Goal: Transaction & Acquisition: Book appointment/travel/reservation

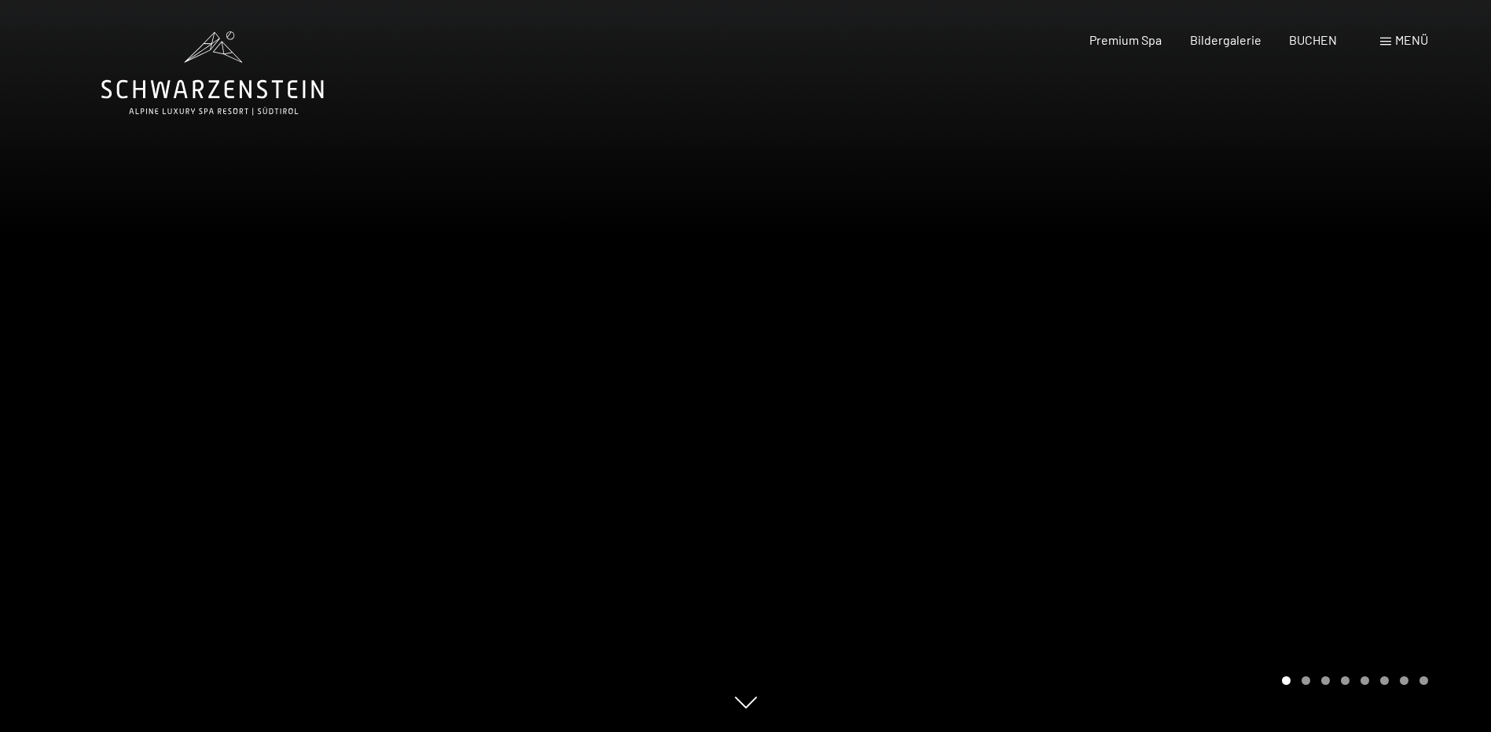
click at [1396, 440] on div at bounding box center [1119, 366] width 746 height 732
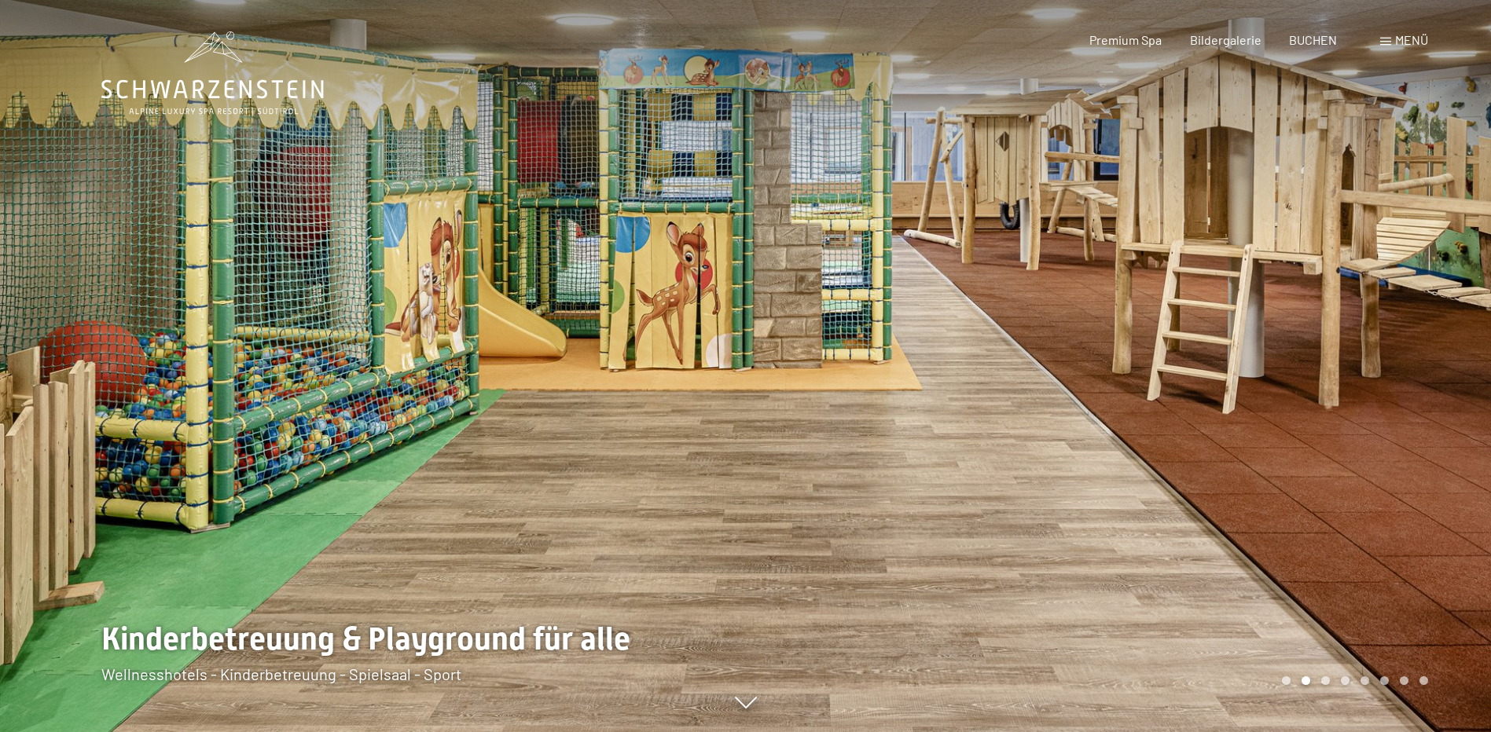
click at [1404, 381] on div at bounding box center [1119, 366] width 746 height 732
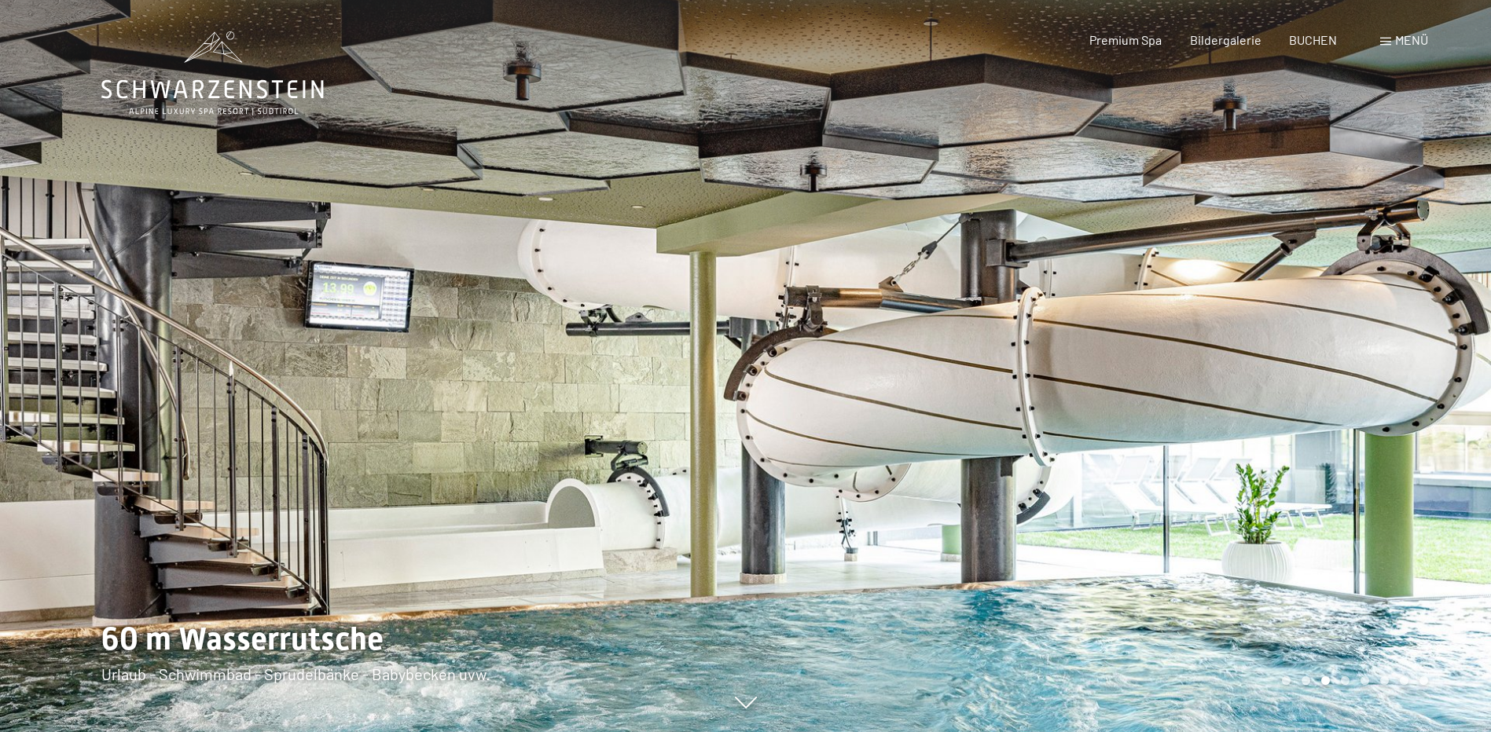
click at [1404, 381] on div at bounding box center [1119, 366] width 746 height 732
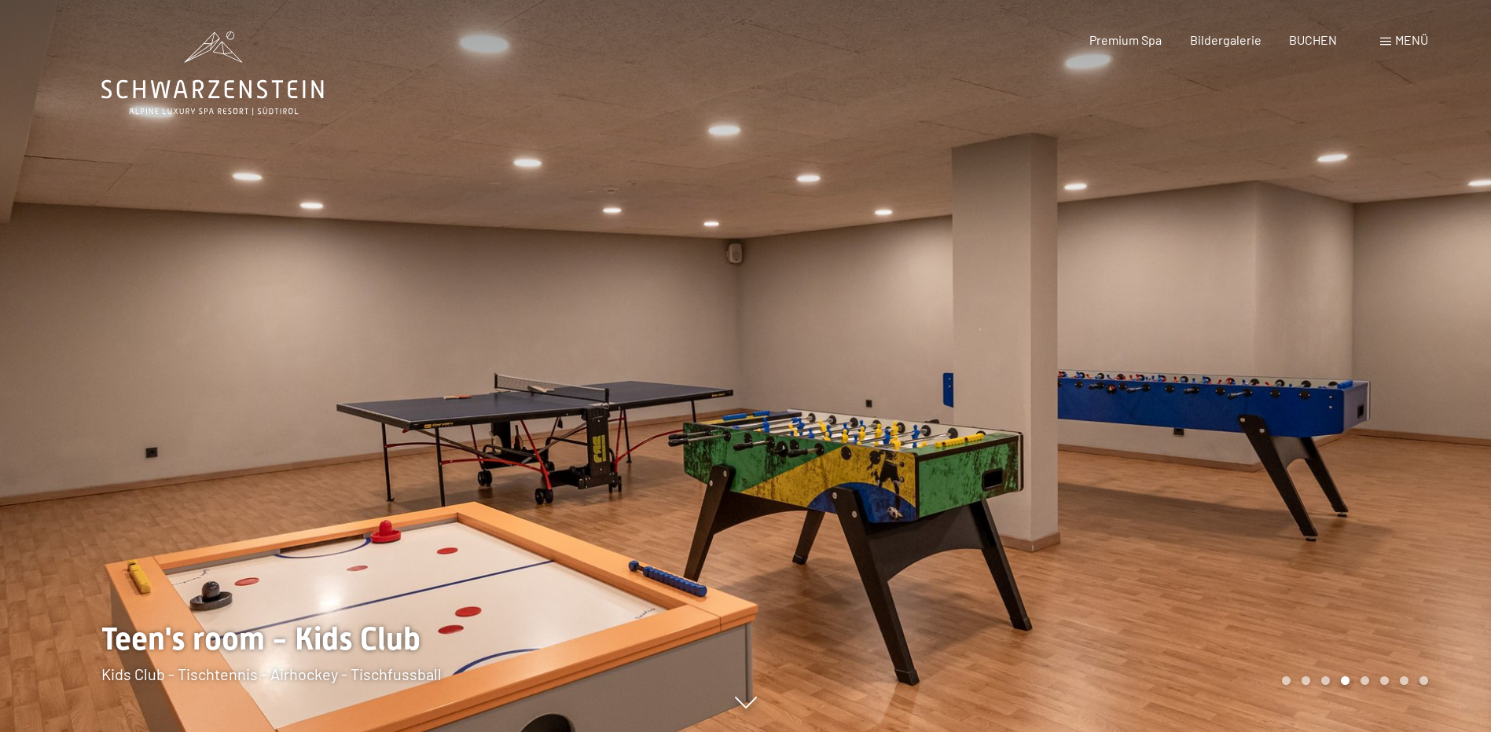
click at [1404, 381] on div at bounding box center [1119, 366] width 746 height 732
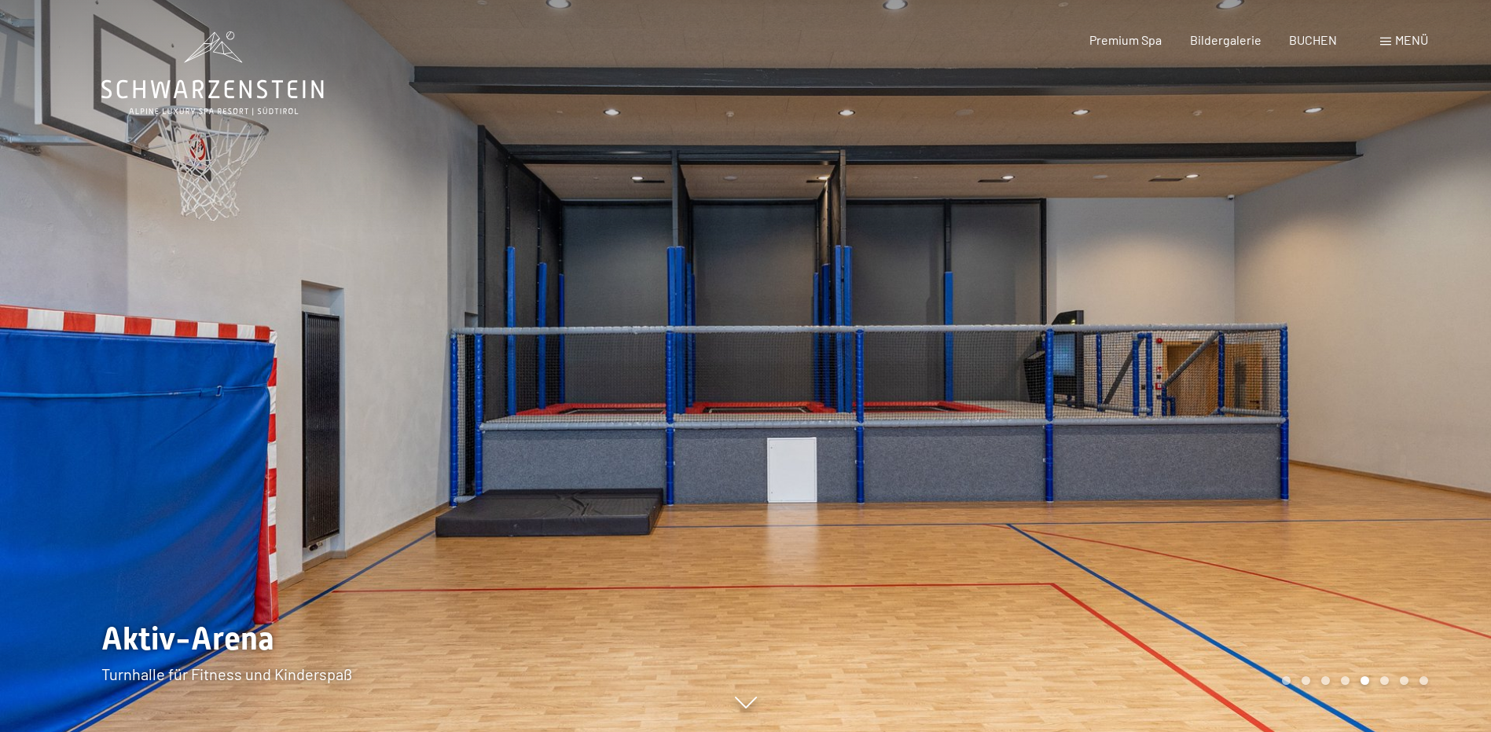
click at [1404, 381] on div at bounding box center [1119, 366] width 746 height 732
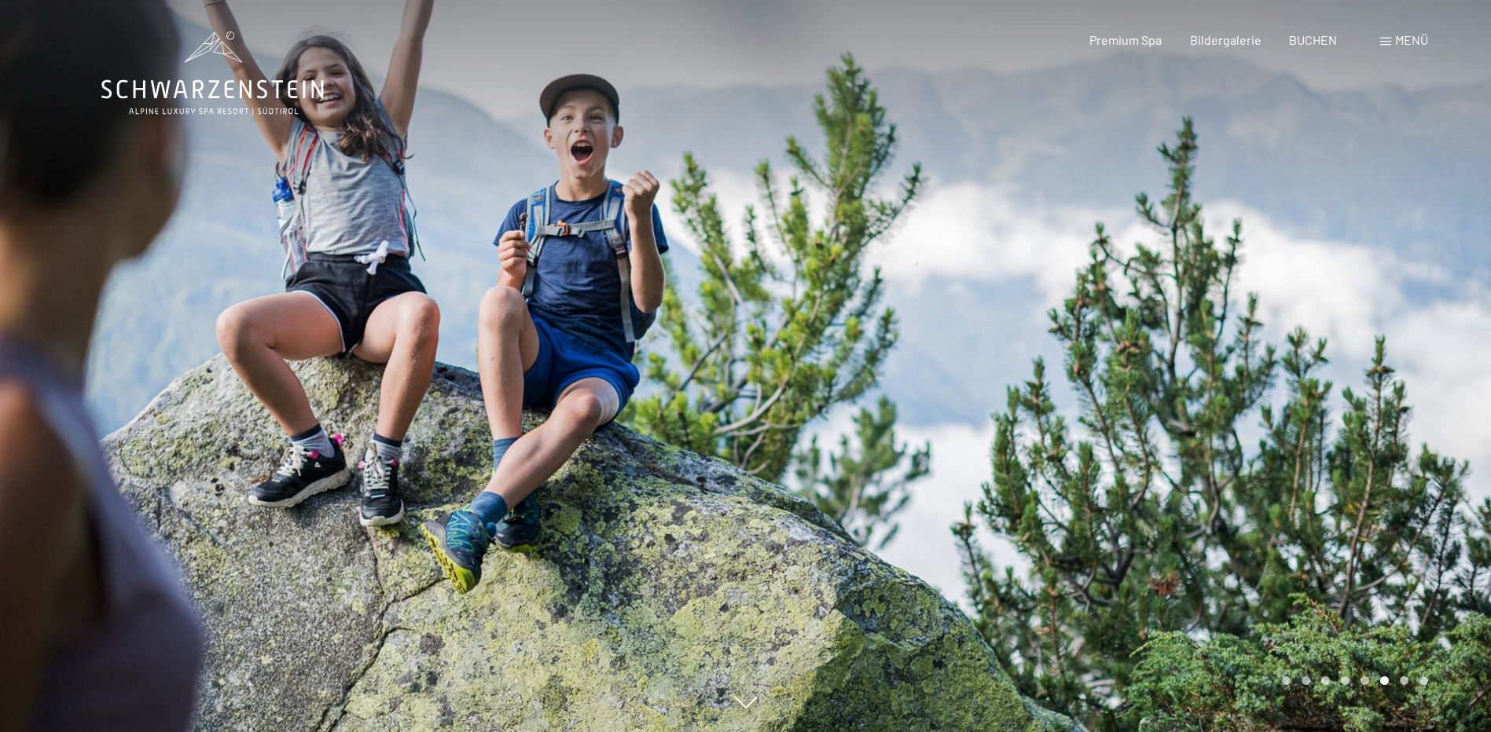
click at [1404, 381] on div at bounding box center [1119, 366] width 746 height 732
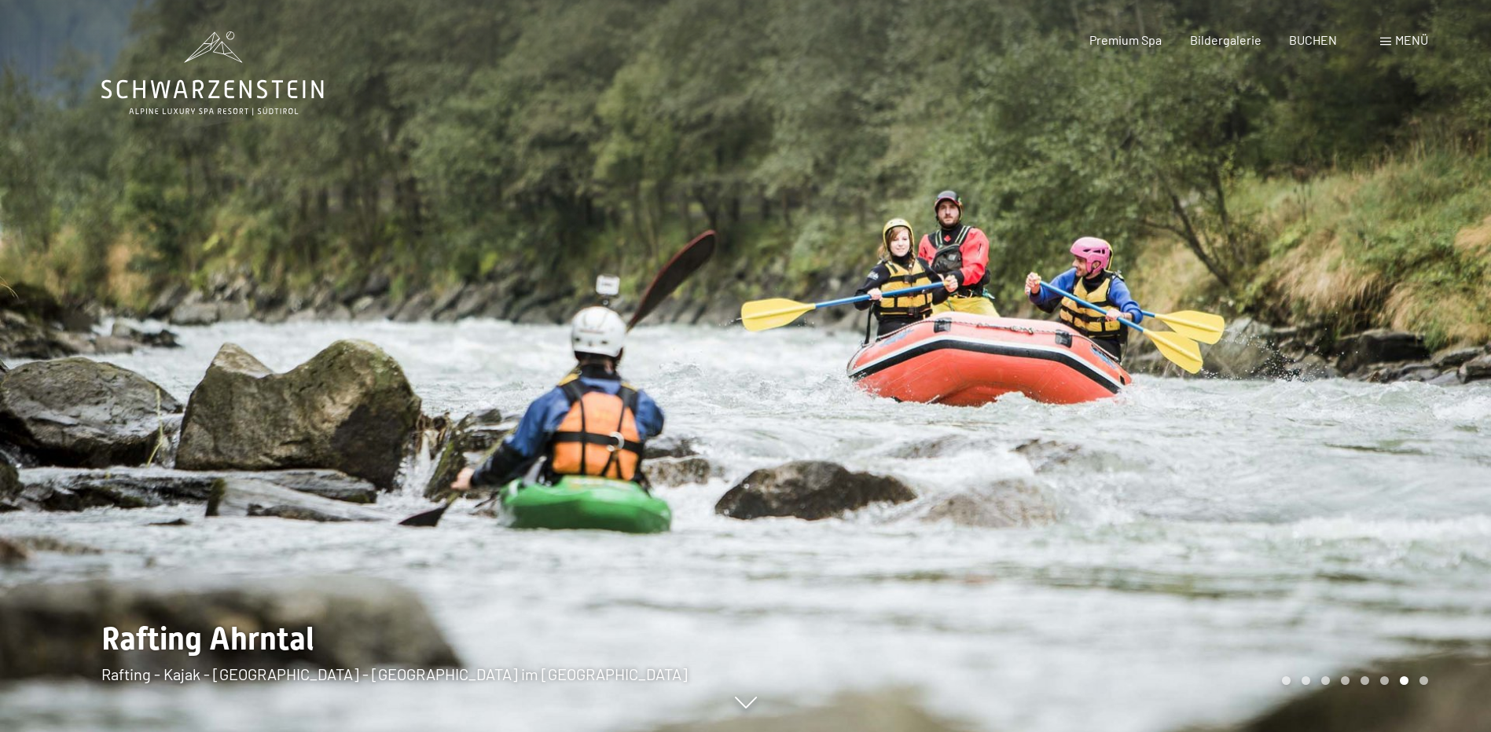
click at [1404, 381] on div at bounding box center [1119, 366] width 746 height 732
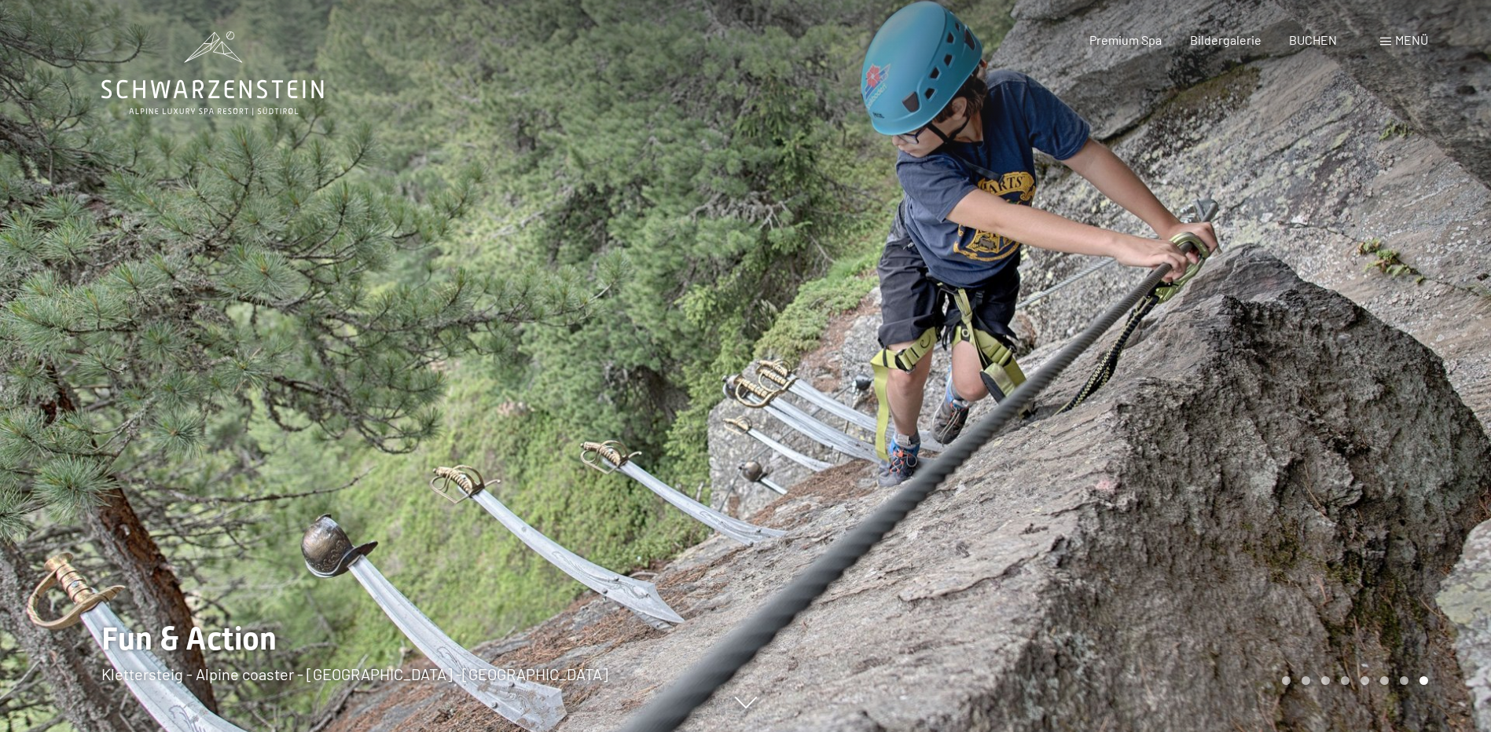
click at [1404, 381] on div at bounding box center [1119, 366] width 746 height 732
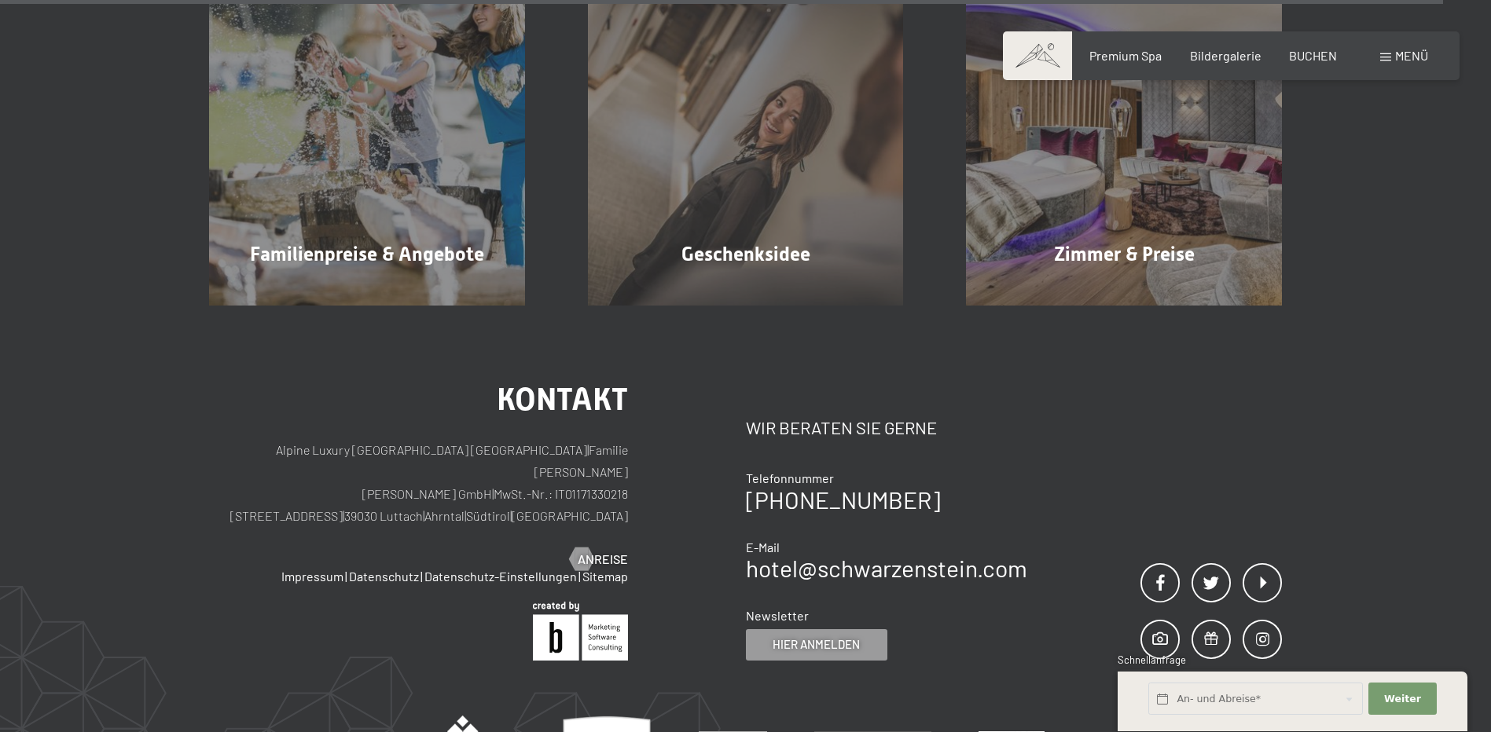
scroll to position [11930, 0]
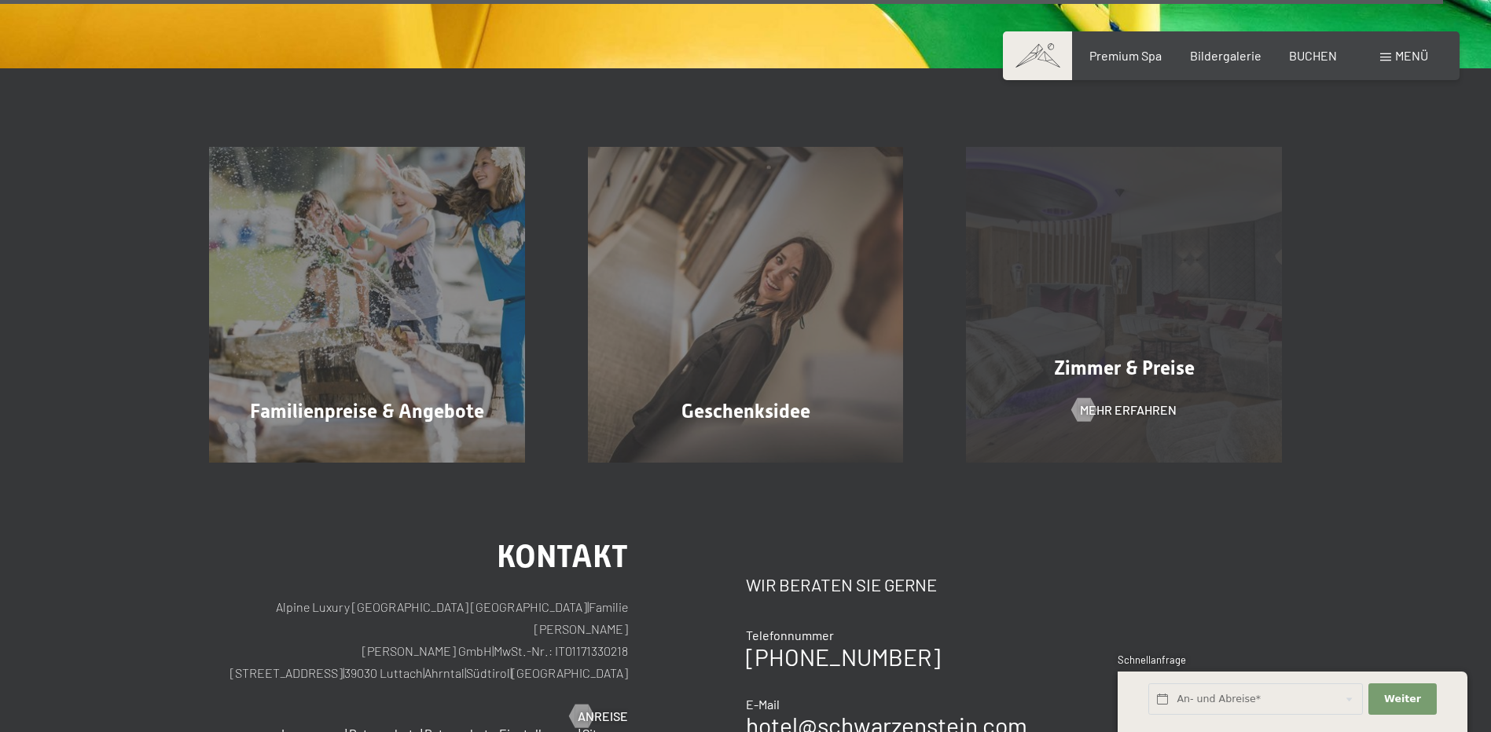
click at [1075, 255] on div "Zimmer & Preise Mehr erfahren" at bounding box center [1123, 305] width 379 height 316
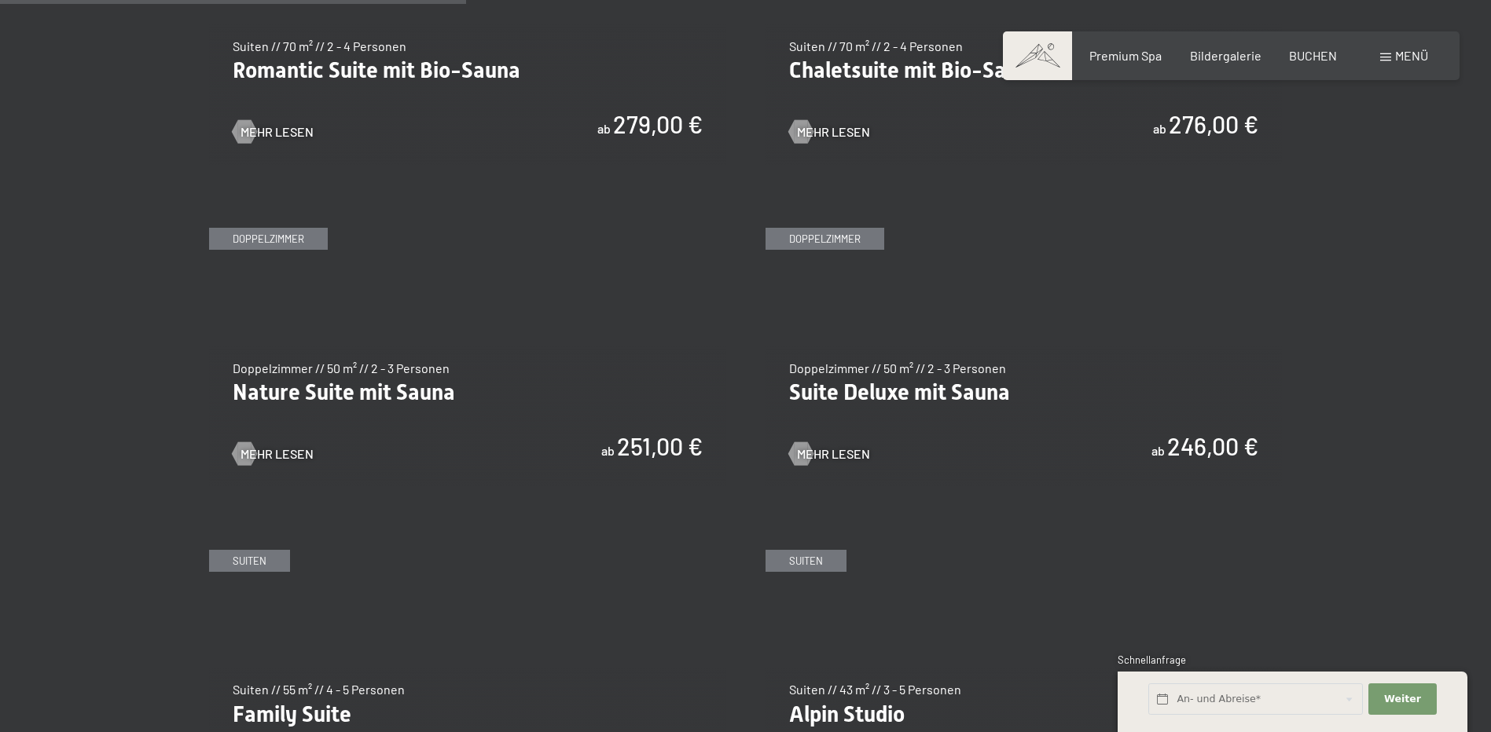
scroll to position [1650, 0]
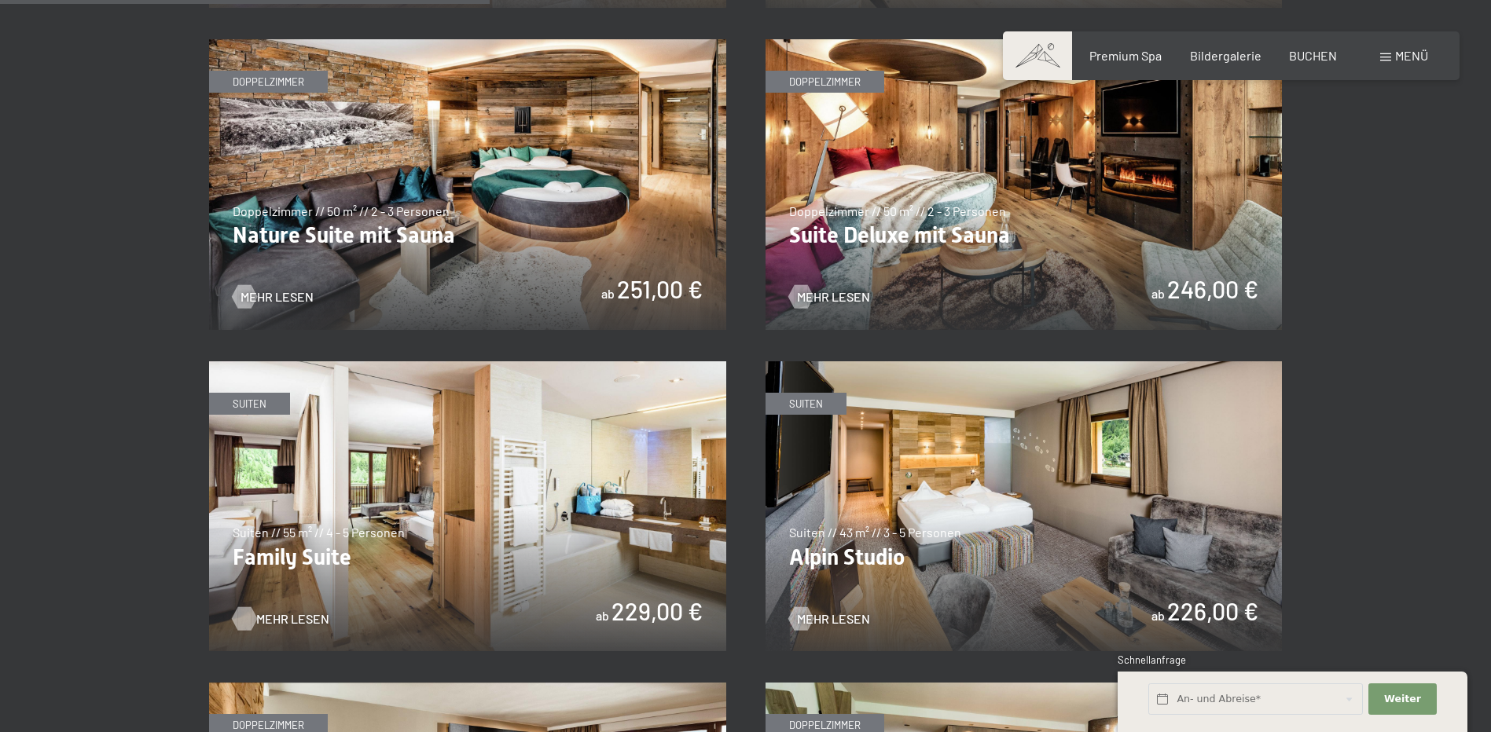
click at [240, 612] on div at bounding box center [243, 619] width 13 height 24
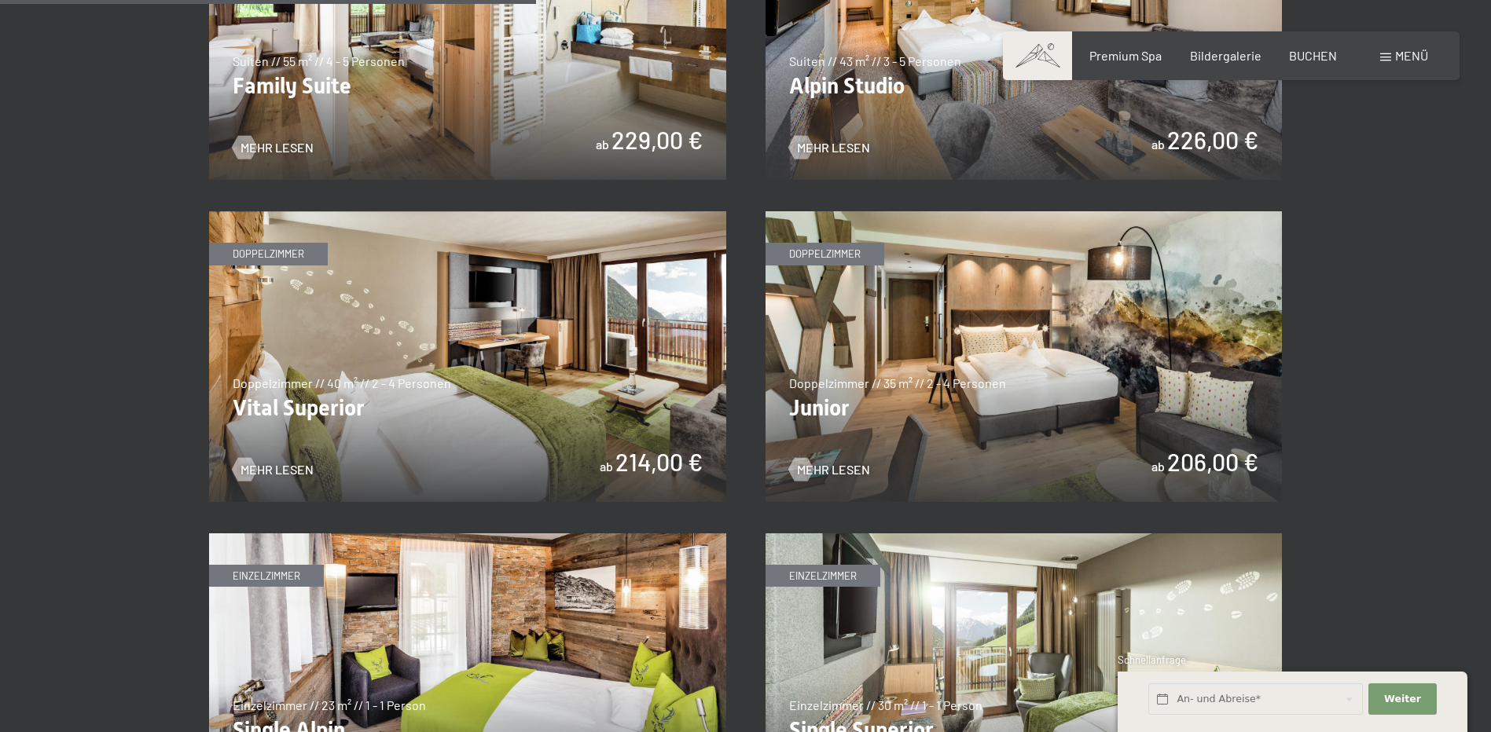
scroll to position [1808, 0]
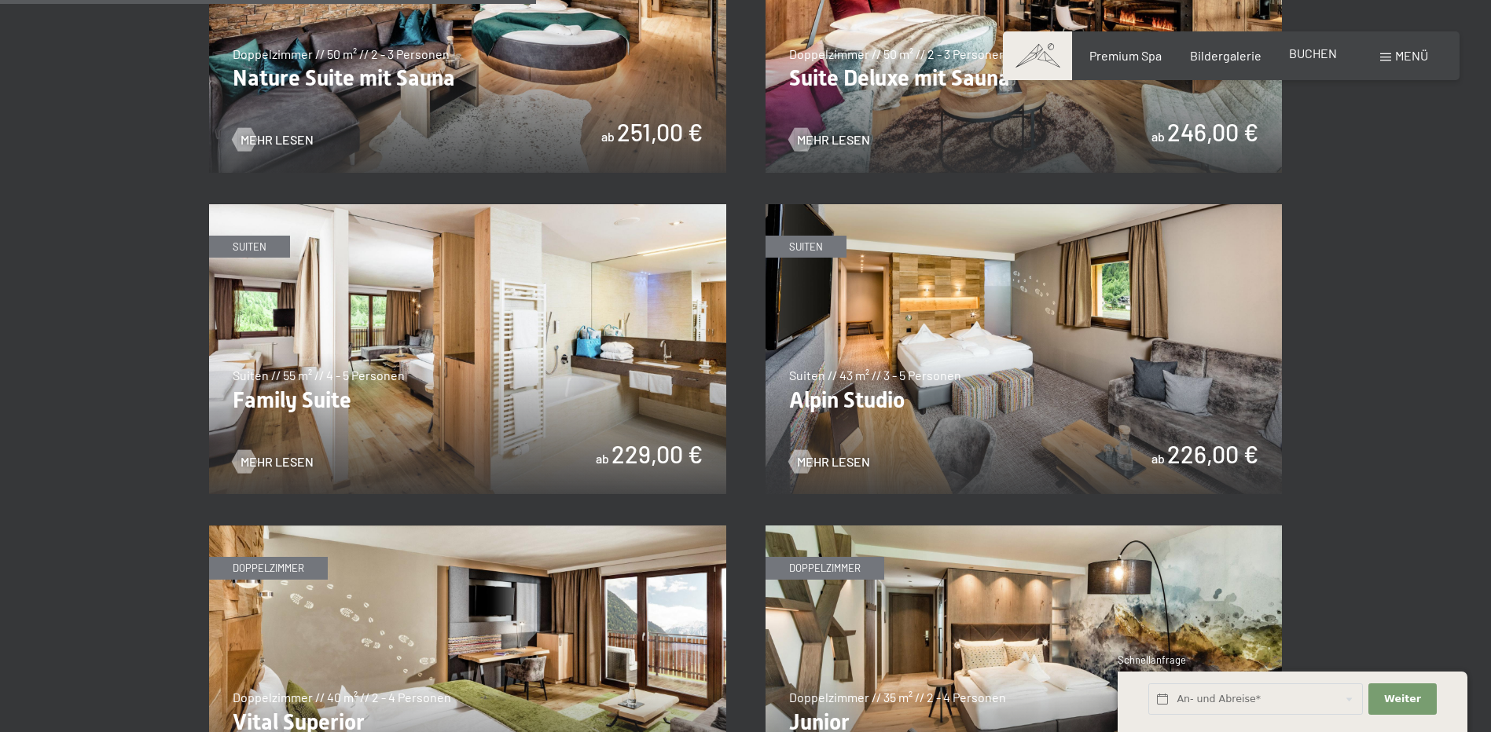
click at [1299, 57] on span "BUCHEN" at bounding box center [1313, 53] width 48 height 15
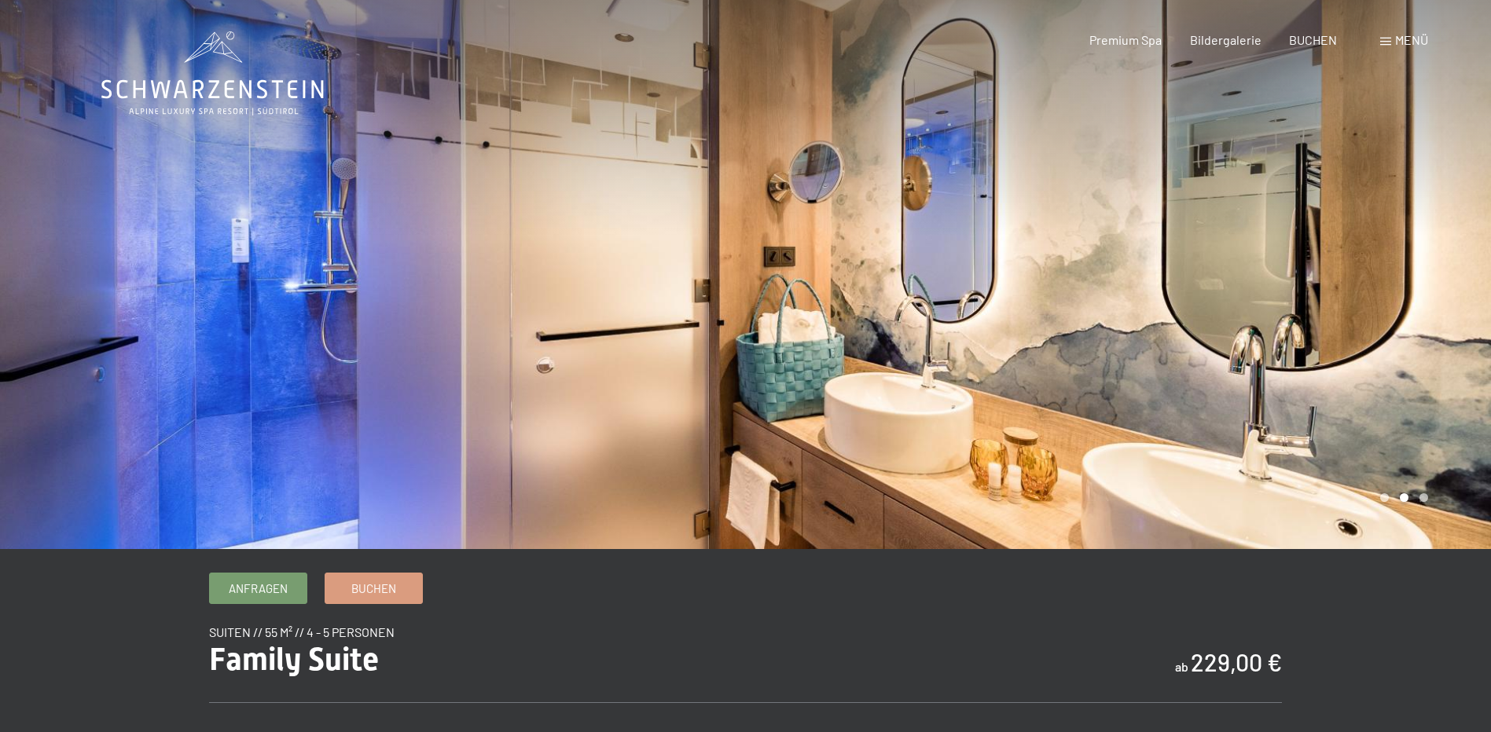
click at [1411, 294] on div at bounding box center [1119, 274] width 746 height 549
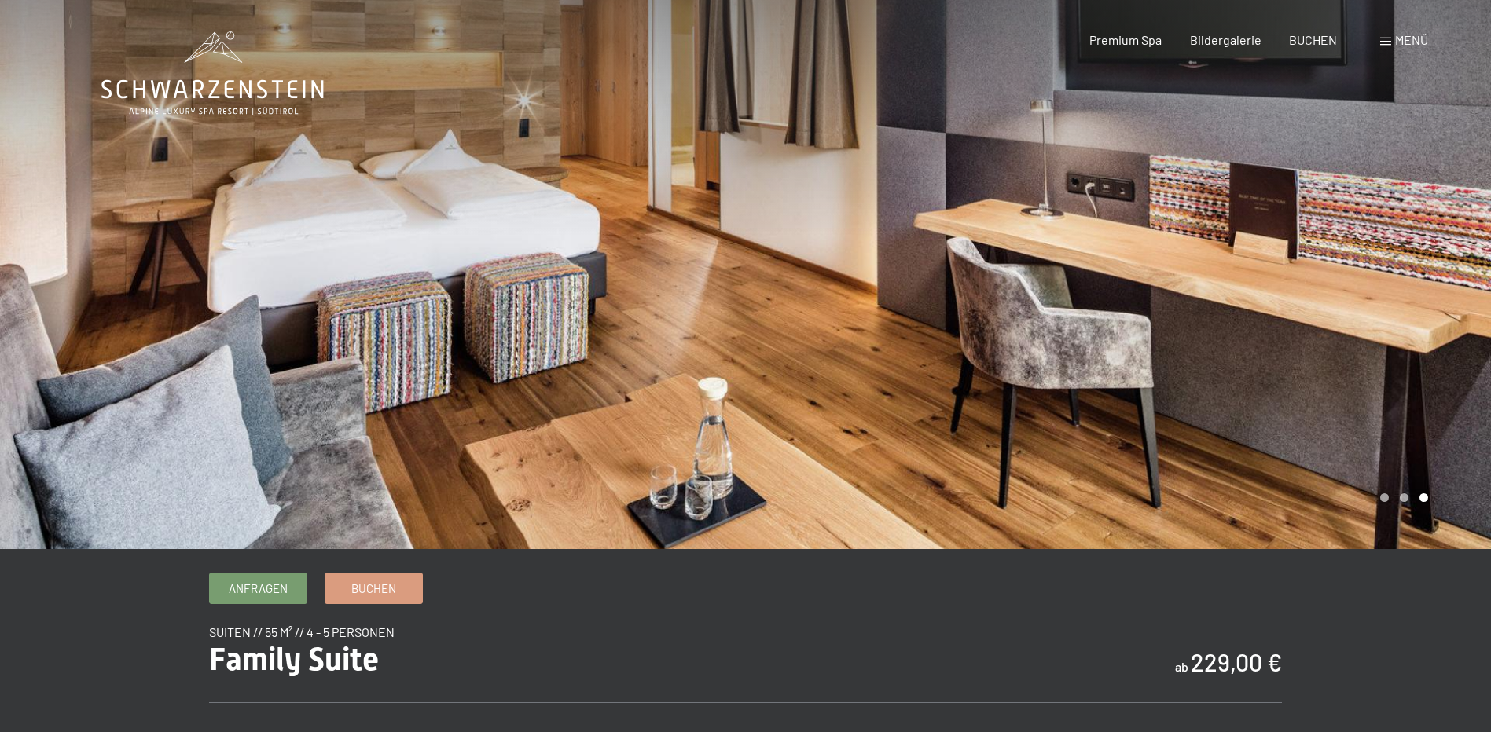
click at [1411, 294] on div at bounding box center [1119, 274] width 746 height 549
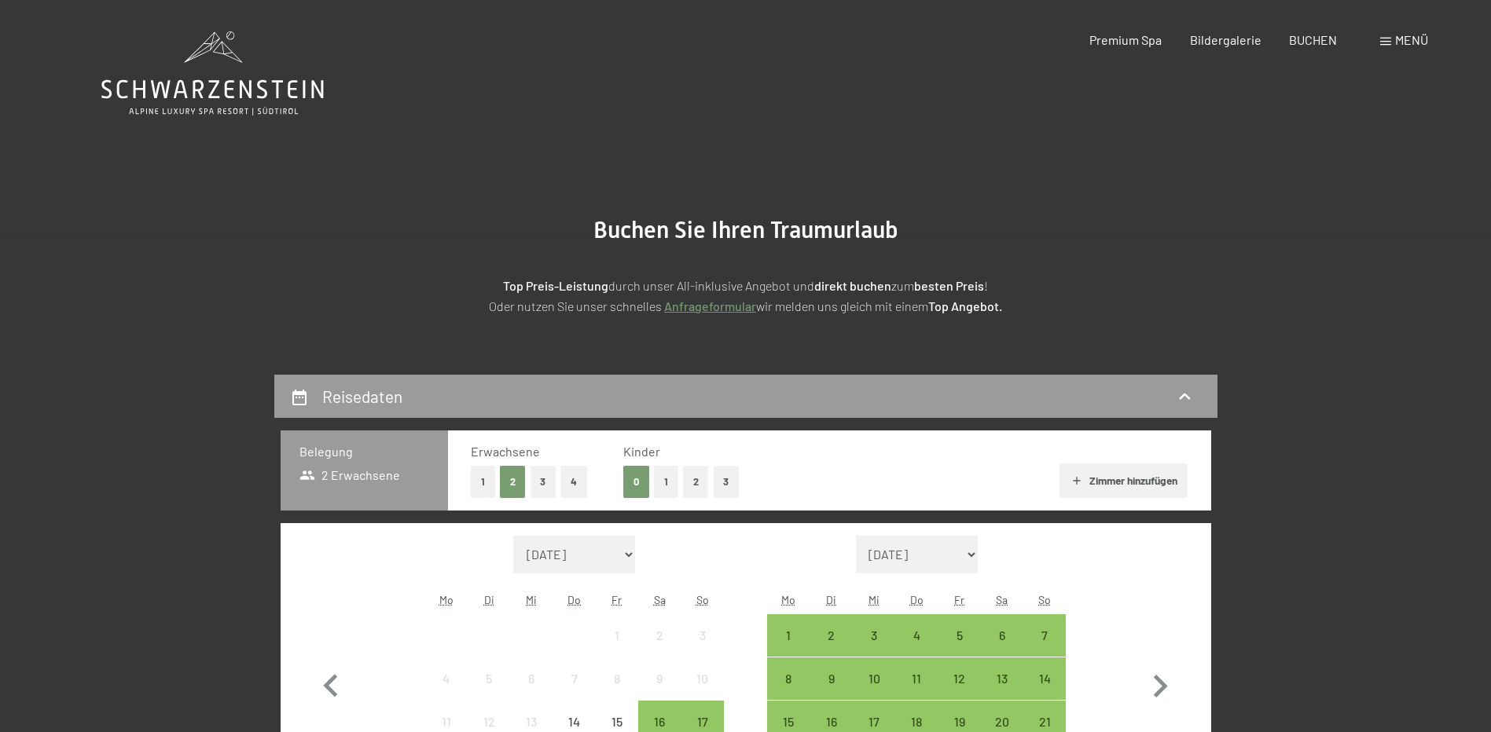
scroll to position [236, 0]
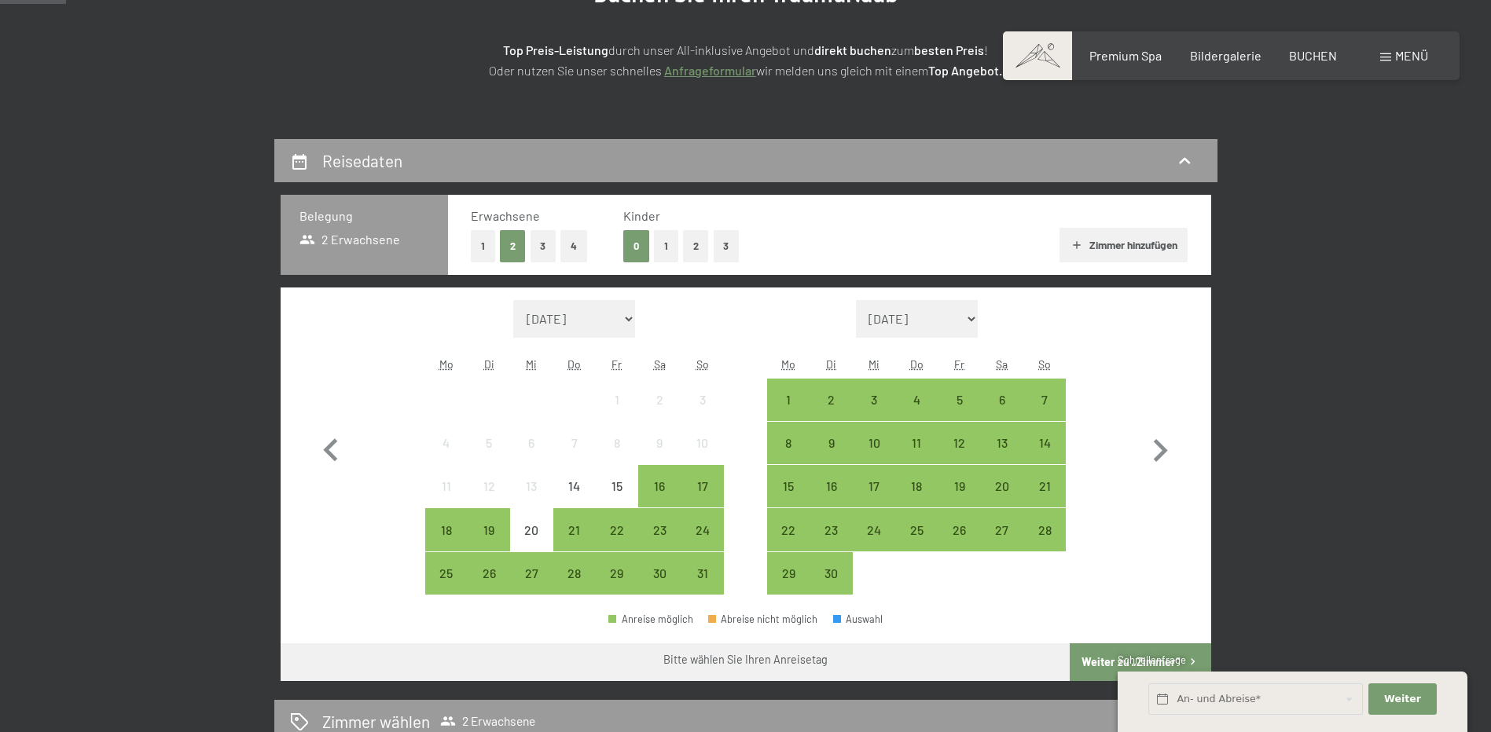
click at [672, 242] on button "1" at bounding box center [666, 246] width 24 height 32
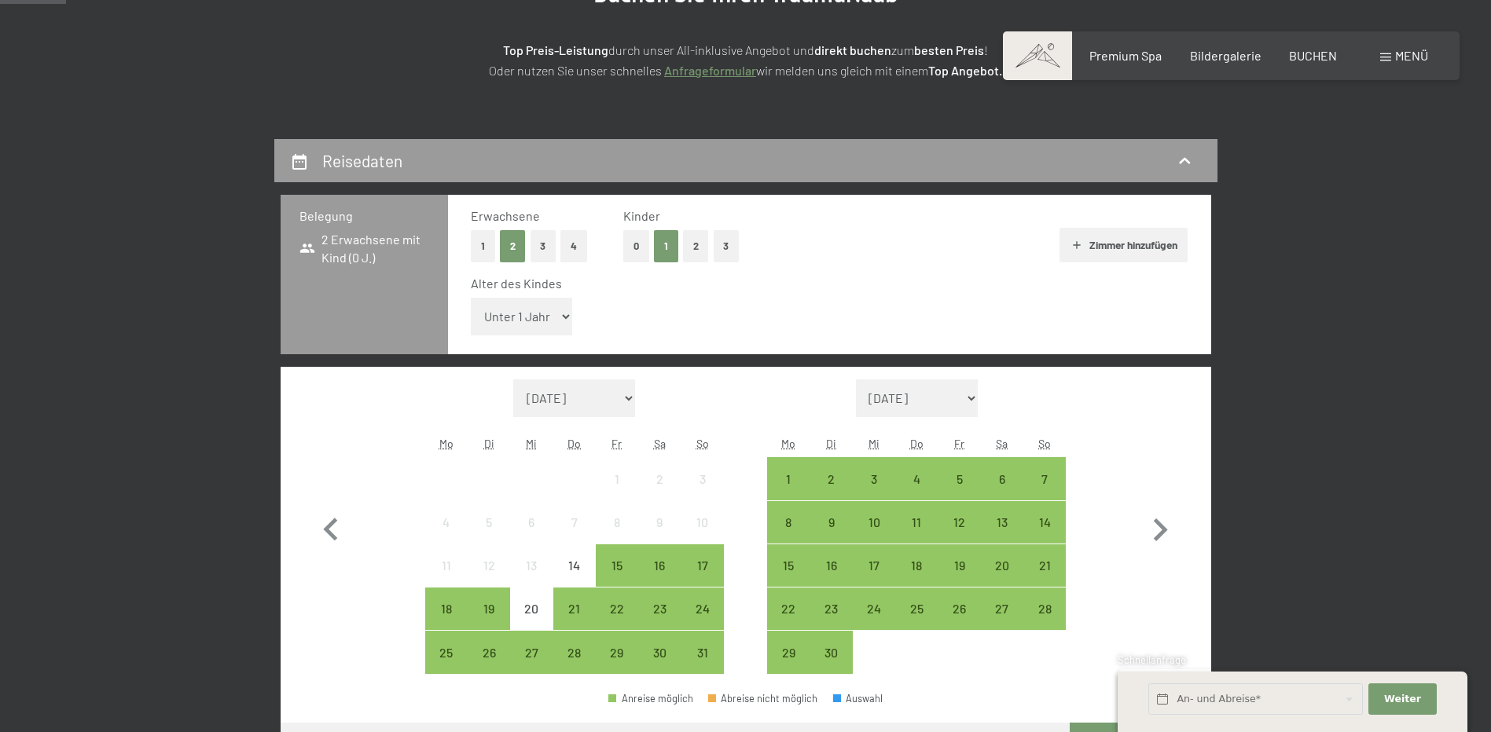
click at [566, 320] on select "Unter 1 Jahr 1 Jahr 2 Jahre 3 Jahre 4 Jahre 5 Jahre 6 Jahre 7 Jahre 8 Jahre 9 J…" at bounding box center [522, 317] width 102 height 38
select select "3"
click at [471, 298] on select "Unter 1 Jahr 1 Jahr 2 Jahre 3 Jahre 4 Jahre 5 Jahre 6 Jahre 7 Jahre 8 Jahre 9 J…" at bounding box center [522, 317] width 102 height 38
click at [1154, 529] on icon "button" at bounding box center [1160, 531] width 46 height 46
select select "2025-09-01"
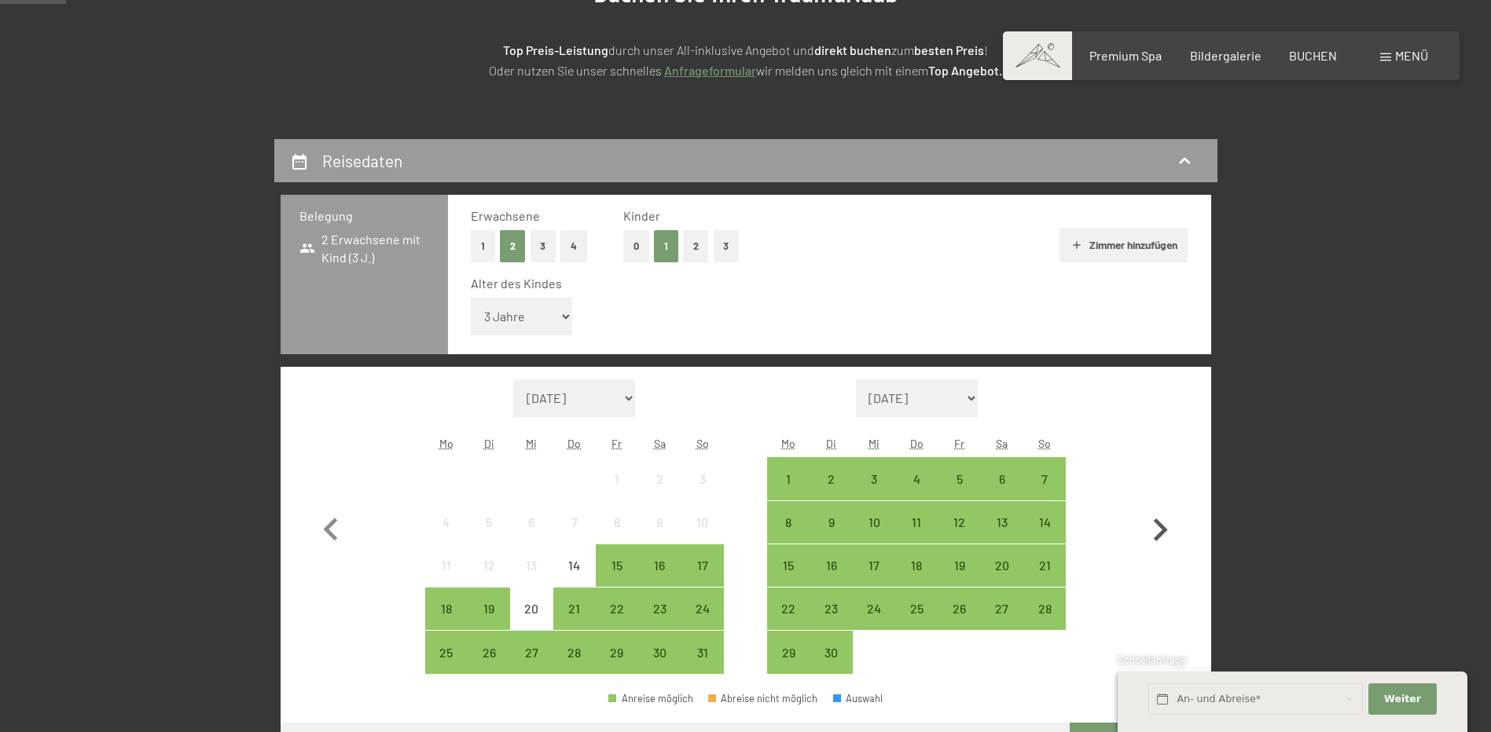
select select "2025-10-01"
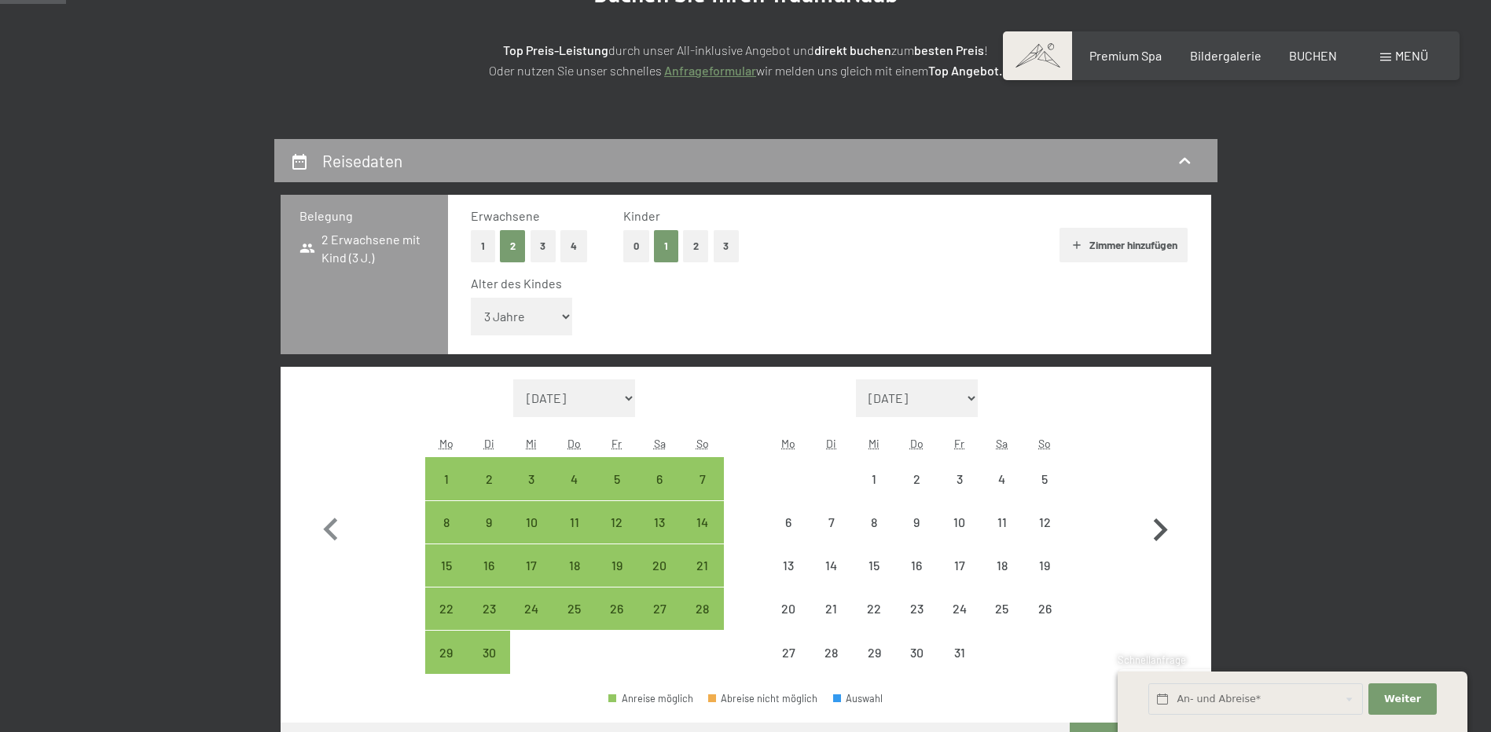
click at [1154, 529] on icon "button" at bounding box center [1160, 531] width 46 height 46
select select "2025-10-01"
select select "2025-11-01"
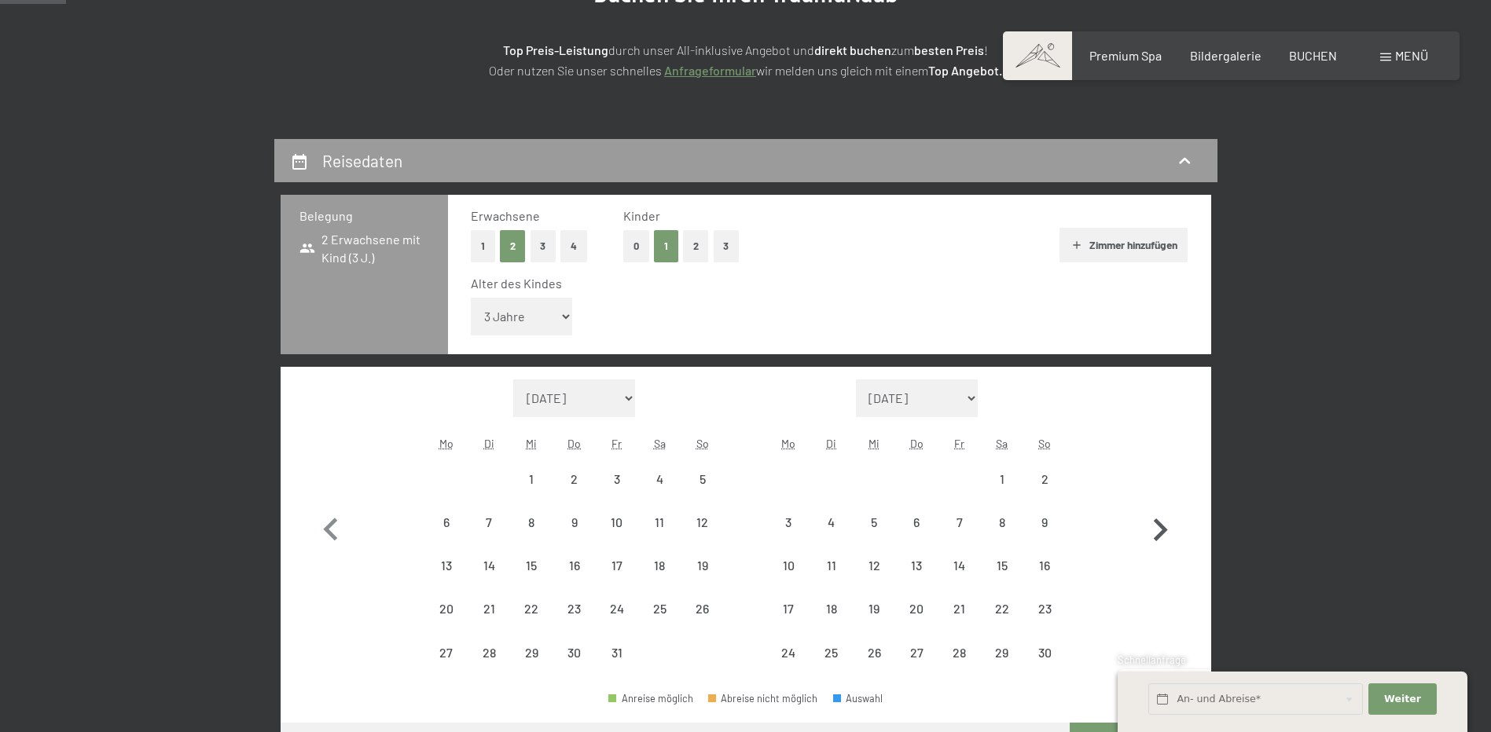
click at [1154, 529] on icon "button" at bounding box center [1160, 531] width 46 height 46
select select "2025-11-01"
select select "2025-12-01"
click at [1154, 529] on icon "button" at bounding box center [1160, 531] width 46 height 46
select select "2025-12-01"
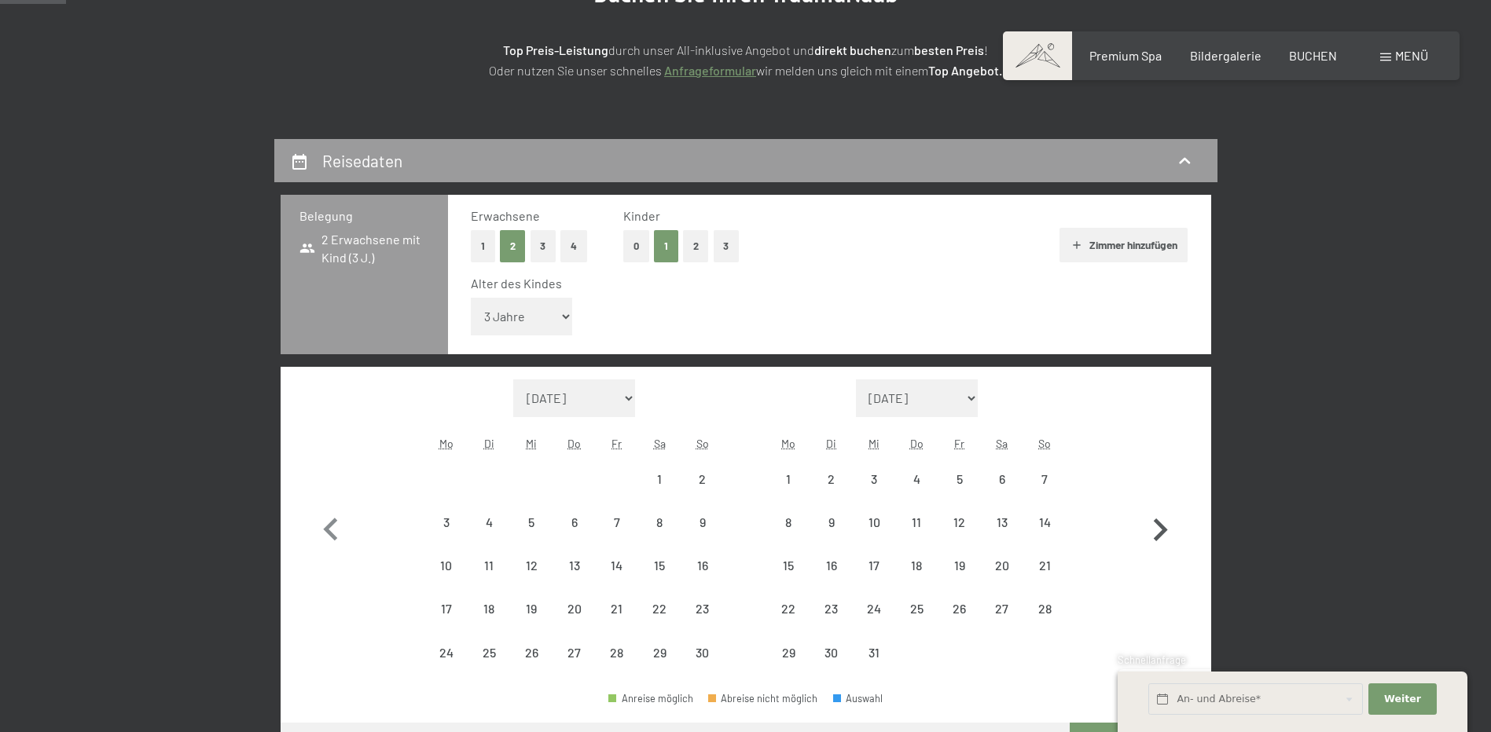
select select "2026-01-01"
select select "2025-12-01"
select select "2026-01-01"
select select "2025-12-01"
select select "2026-01-01"
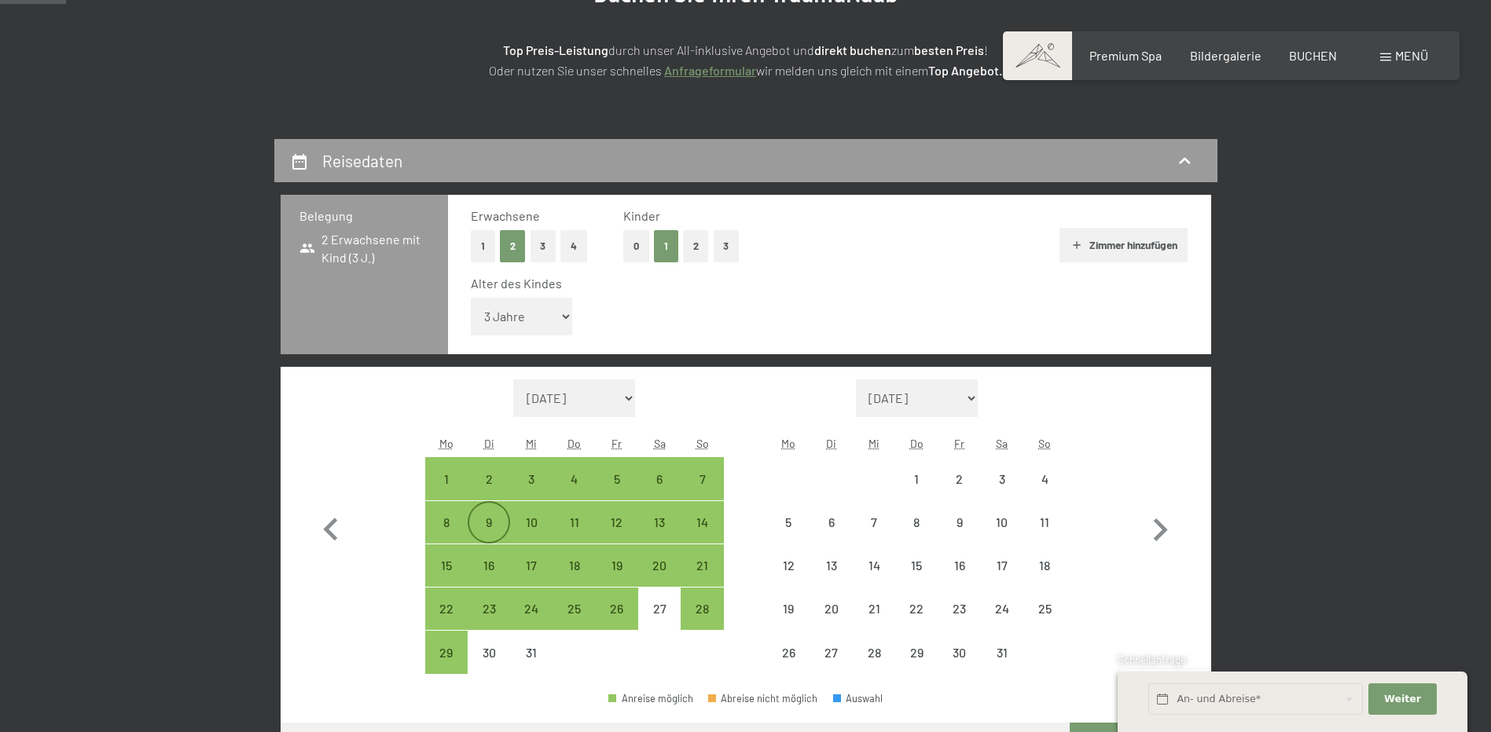
select select "2025-12-01"
select select "2026-01-01"
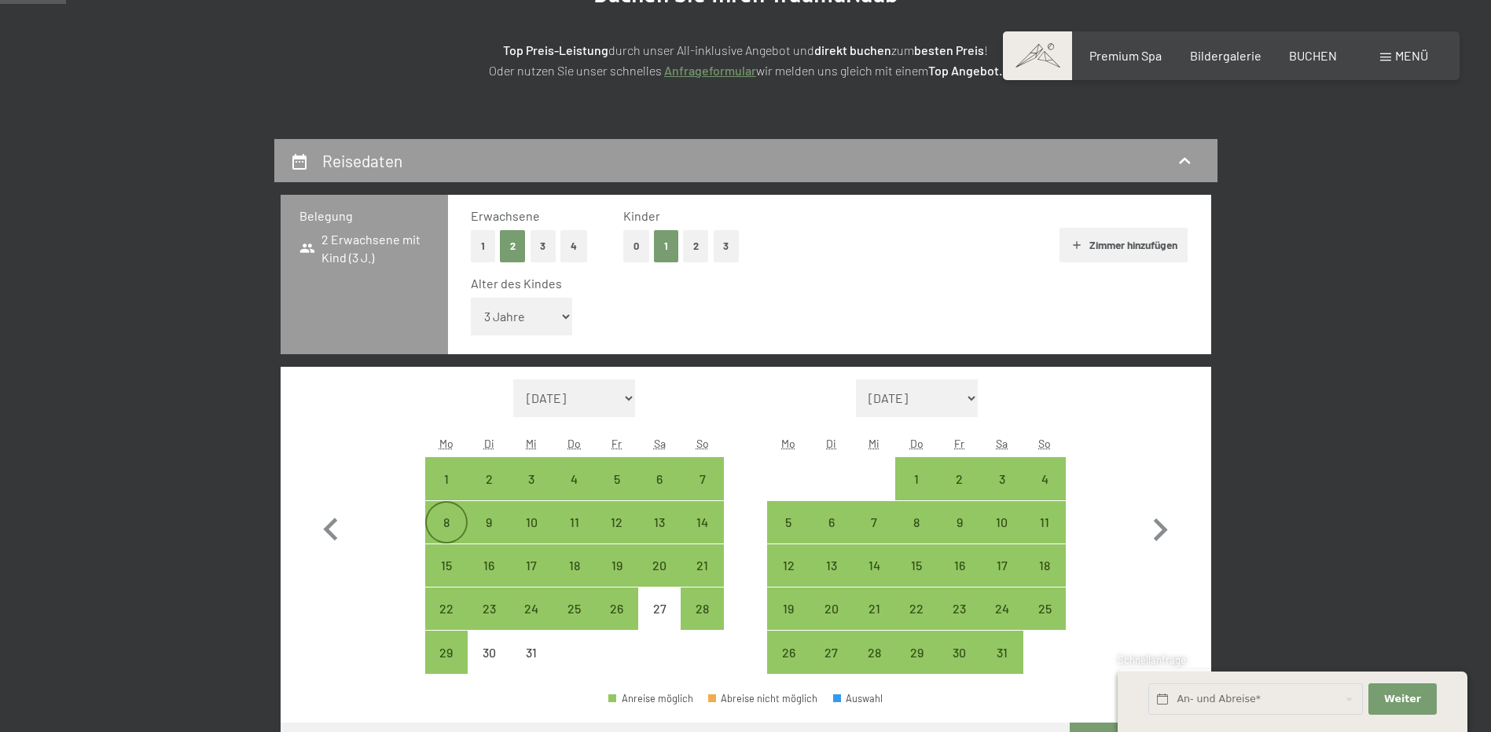
click at [450, 514] on div "8" at bounding box center [446, 522] width 39 height 39
select select "2025-12-01"
select select "2026-01-01"
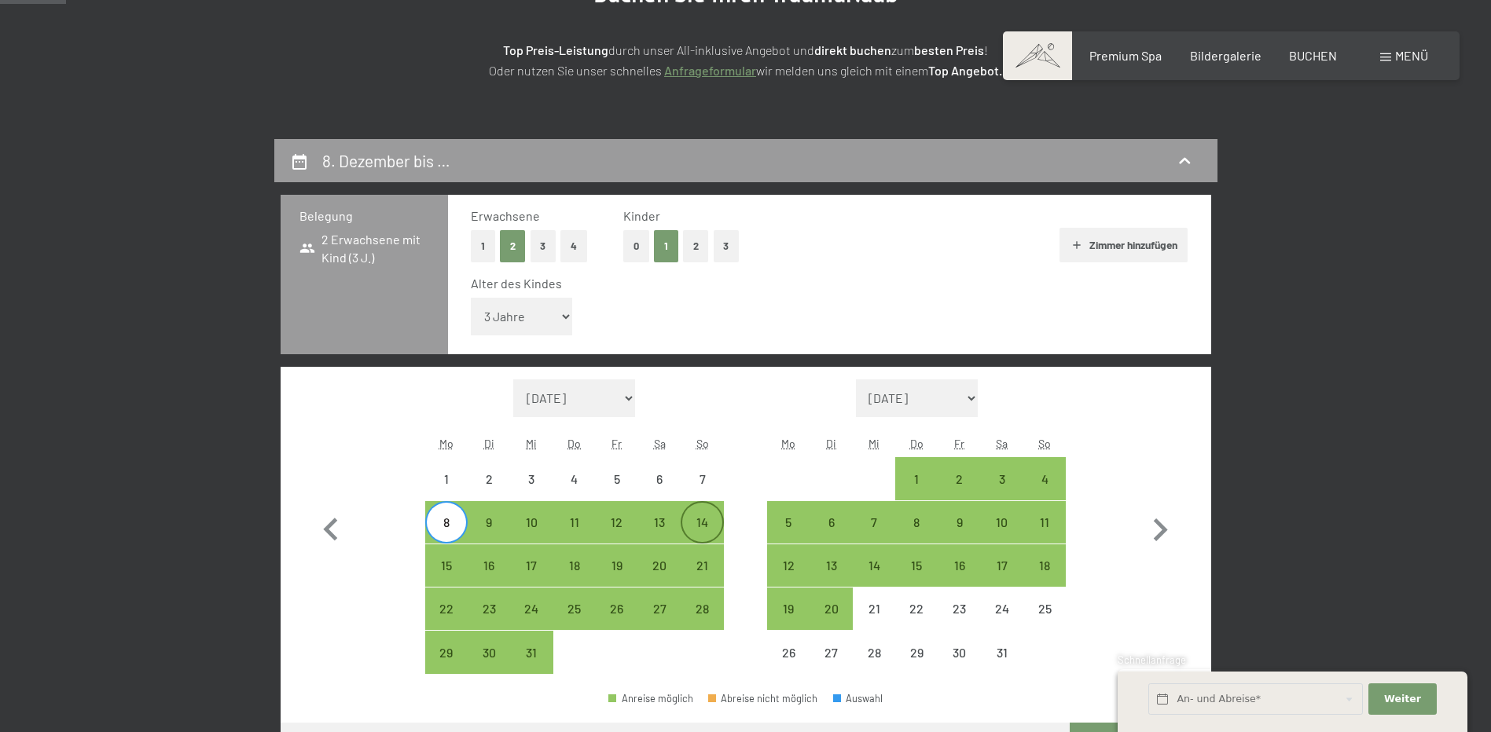
click at [704, 527] on div "14" at bounding box center [701, 535] width 39 height 39
select select "2025-12-01"
select select "2026-01-01"
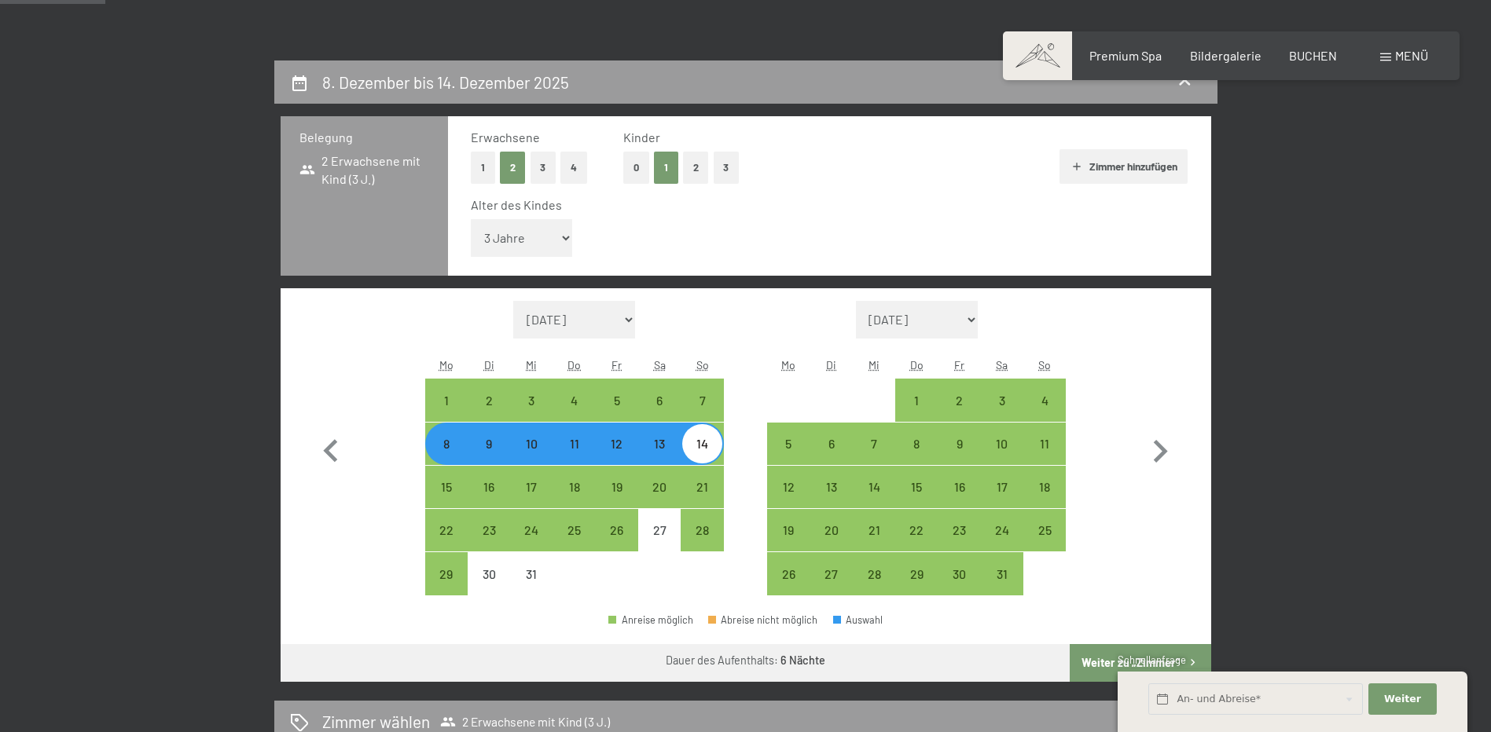
scroll to position [393, 0]
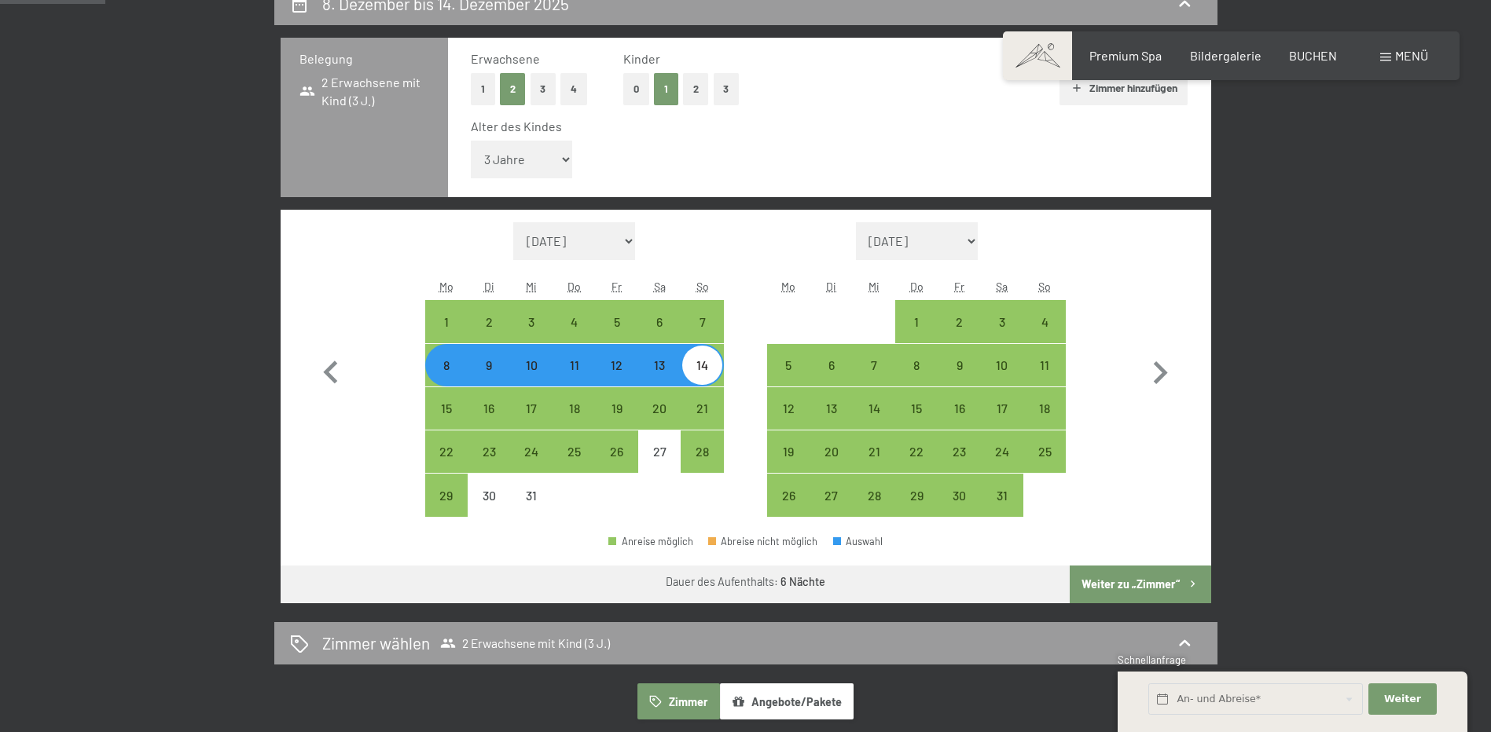
click at [1140, 584] on button "Weiter zu „Zimmer“" at bounding box center [1140, 585] width 141 height 38
select select "2025-12-01"
select select "2026-01-01"
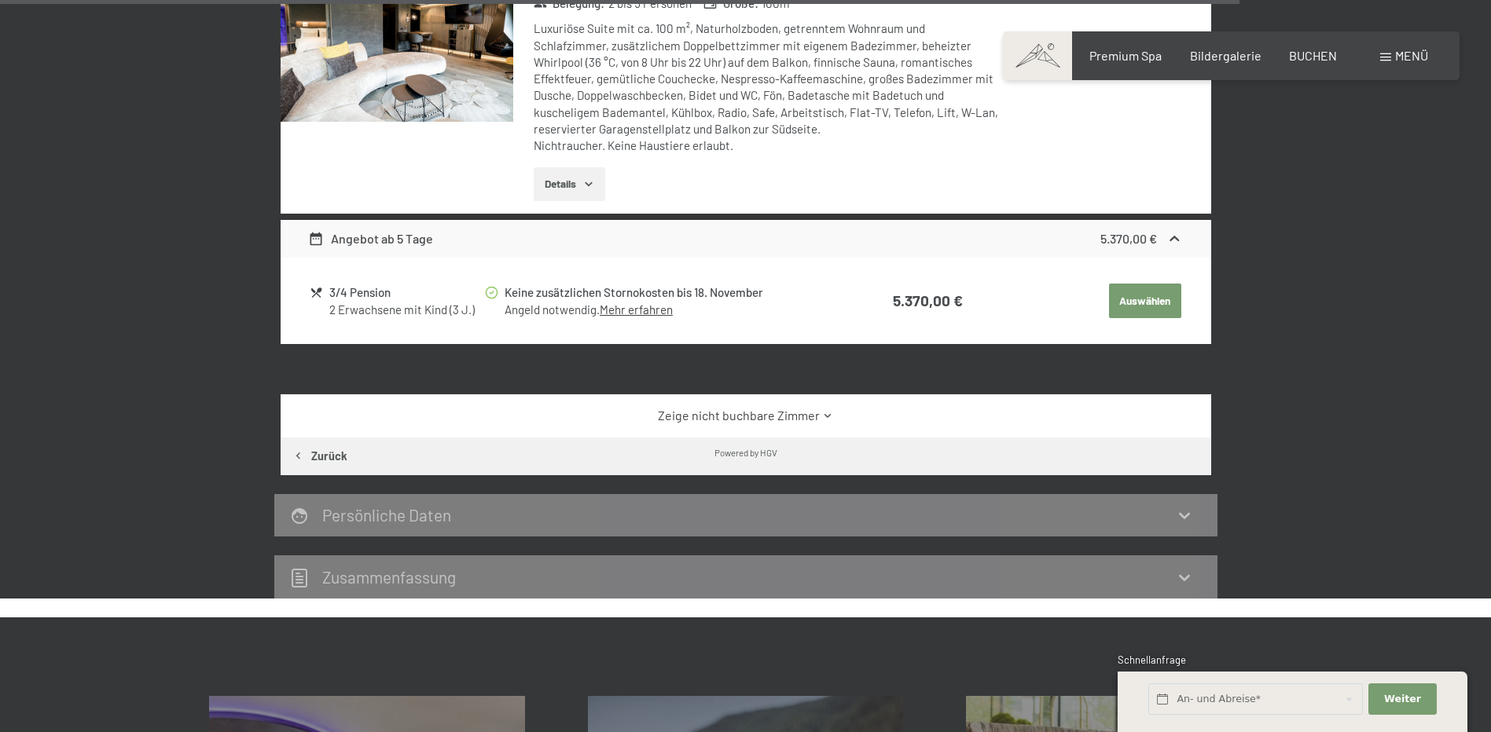
scroll to position [4147, 0]
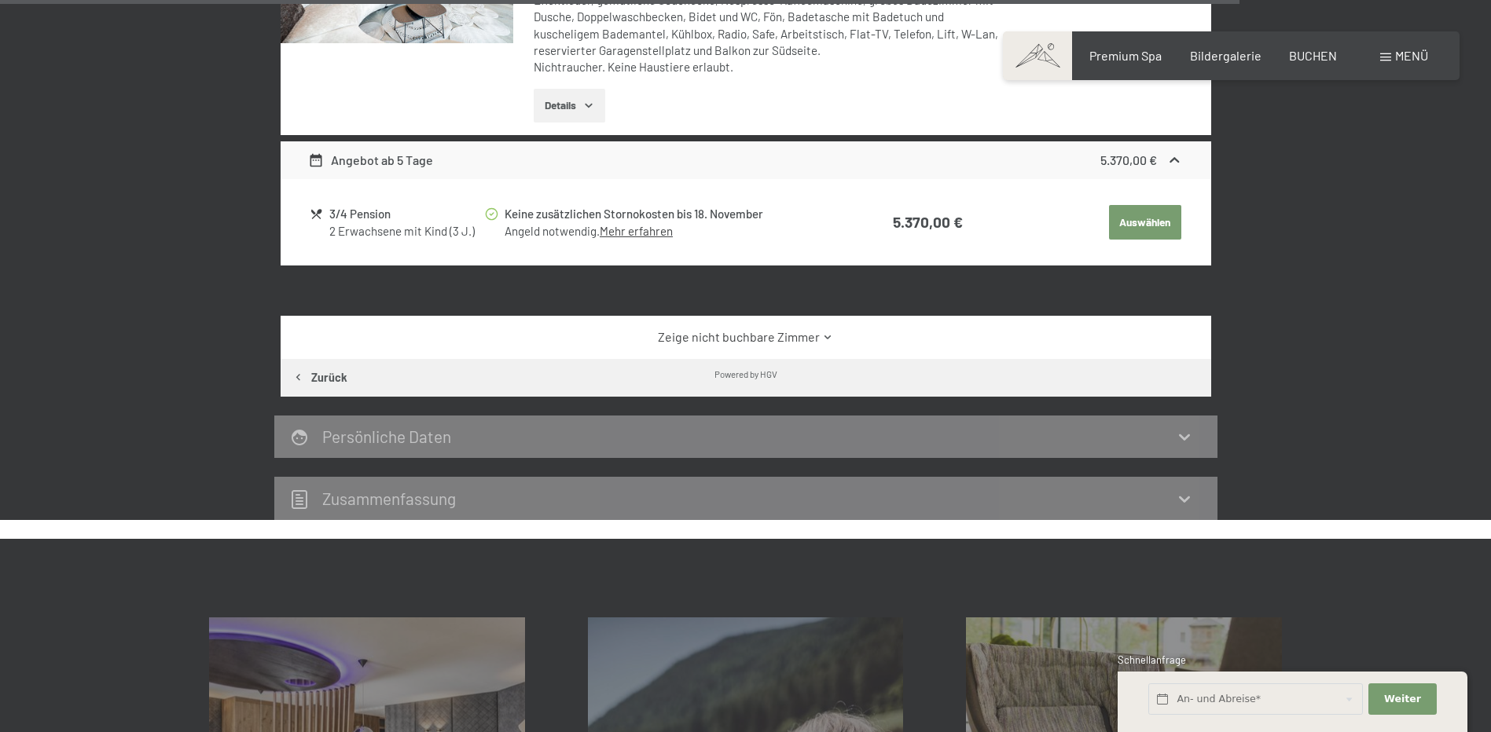
click at [798, 328] on link "Zeige nicht buchbare Zimmer" at bounding box center [745, 336] width 875 height 17
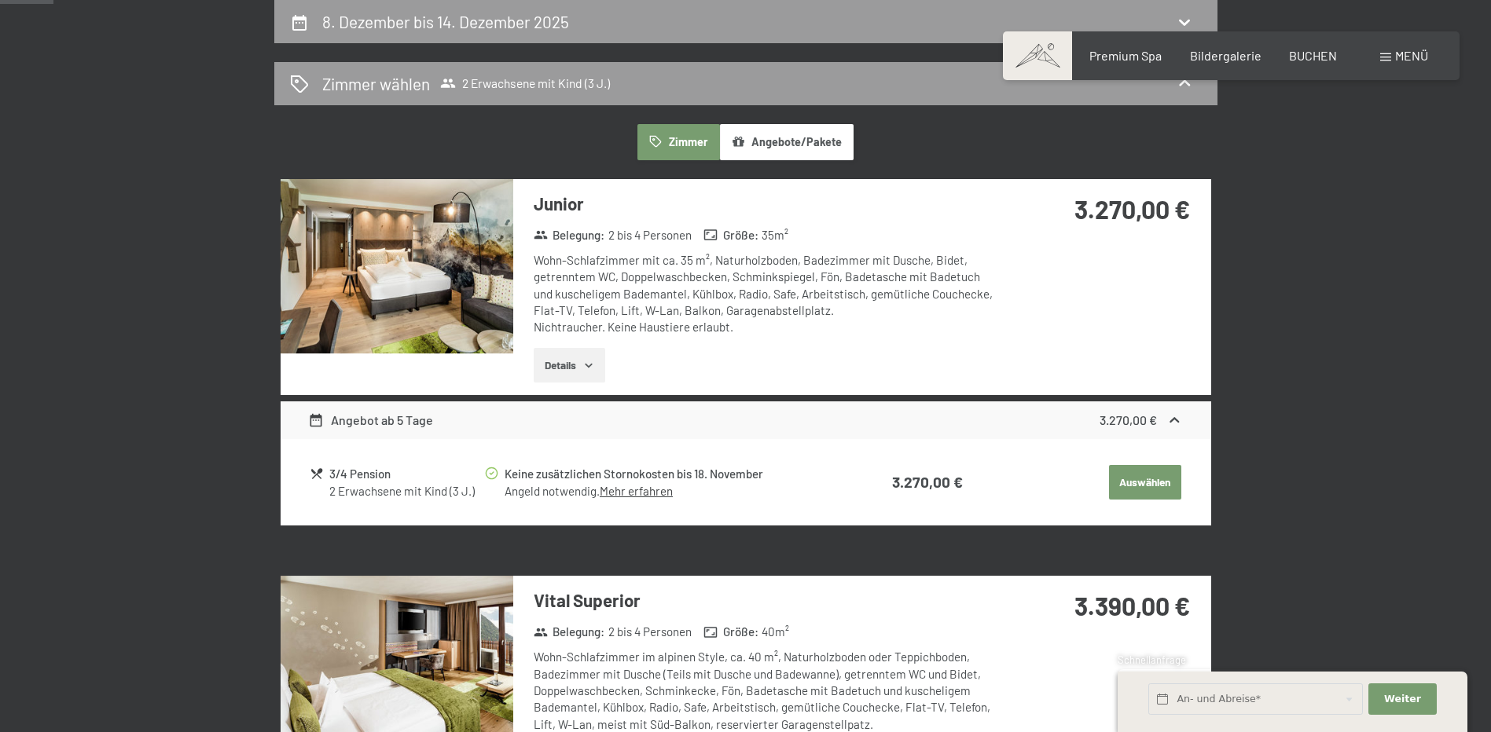
scroll to position [0, 0]
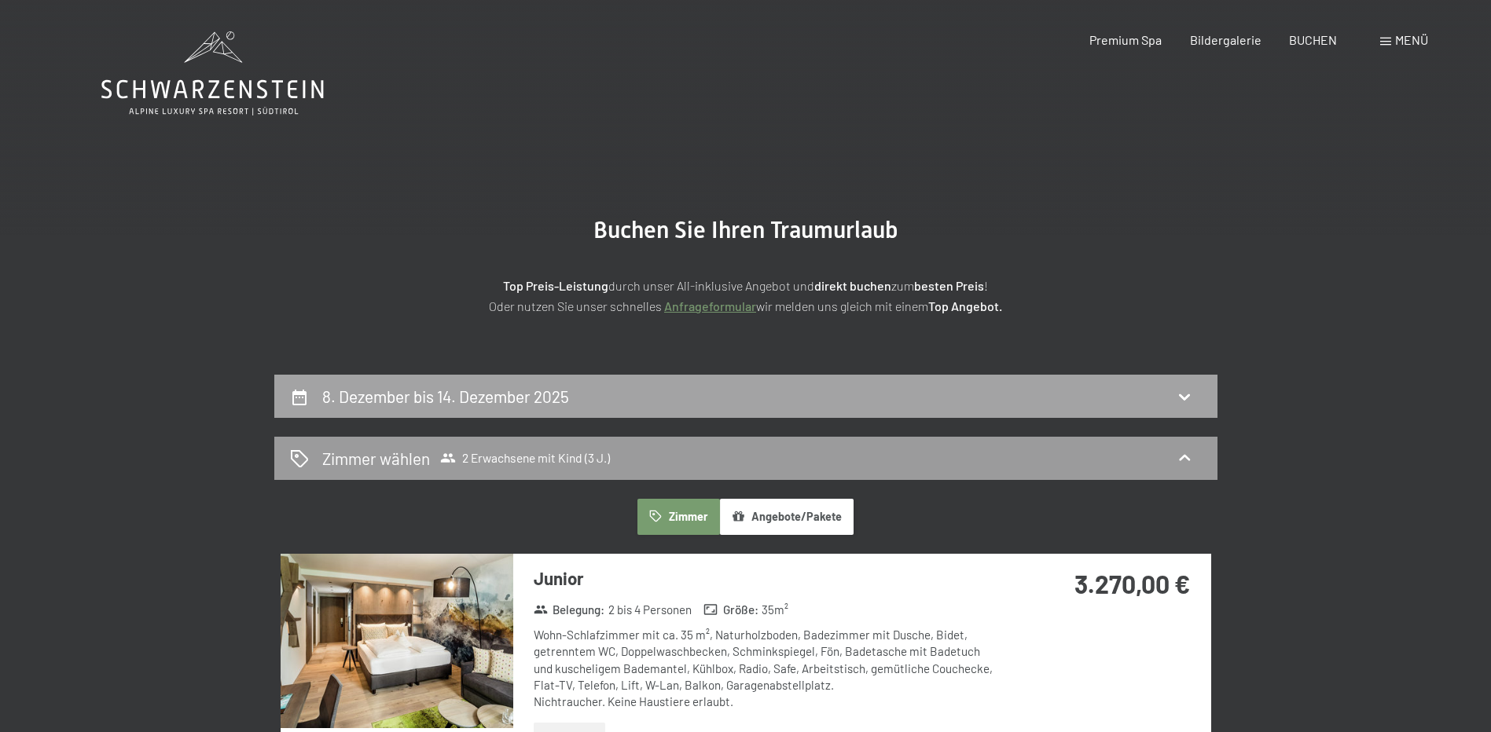
click at [893, 390] on div "8. Dezember bis 14. Dezember 2025" at bounding box center [746, 396] width 912 height 23
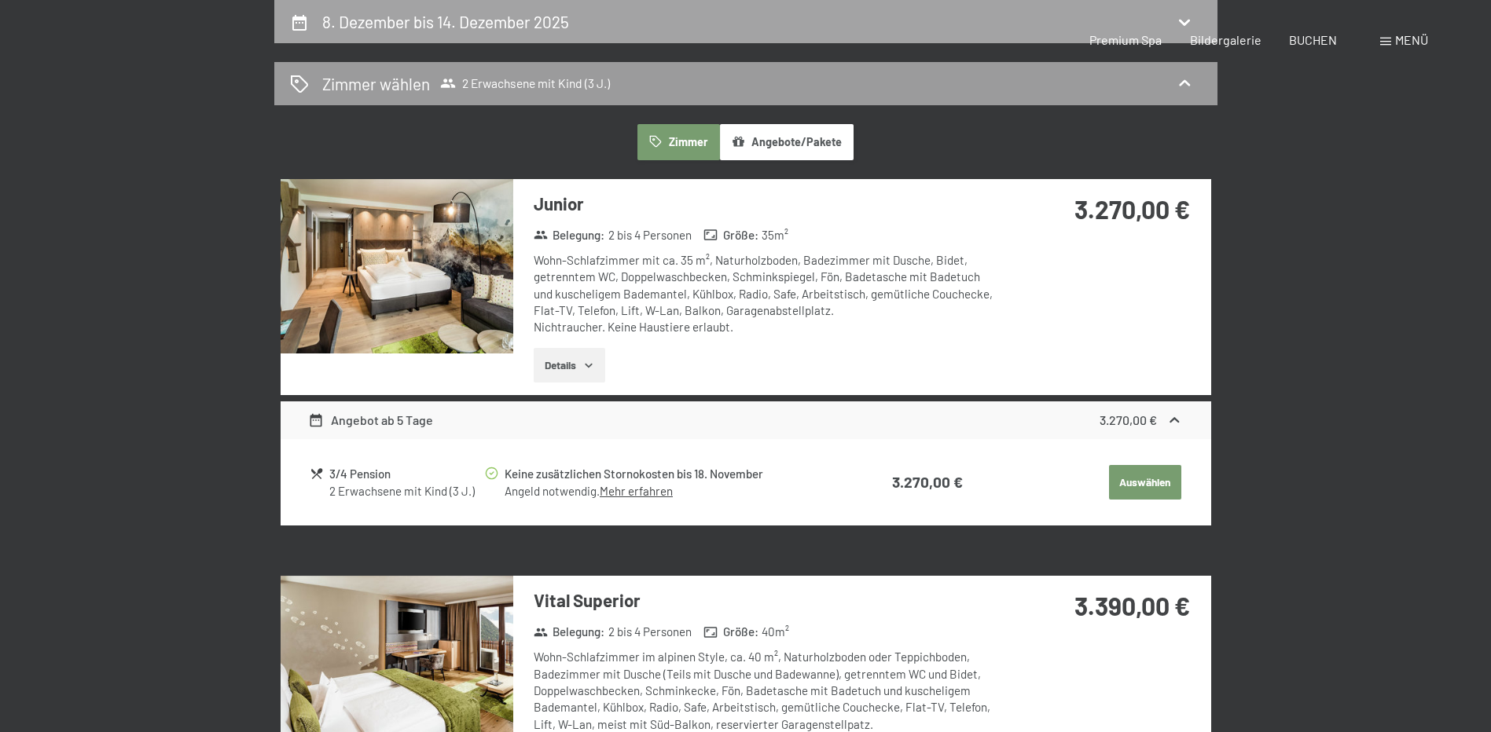
select select "3"
select select "2025-12-01"
select select "2026-01-01"
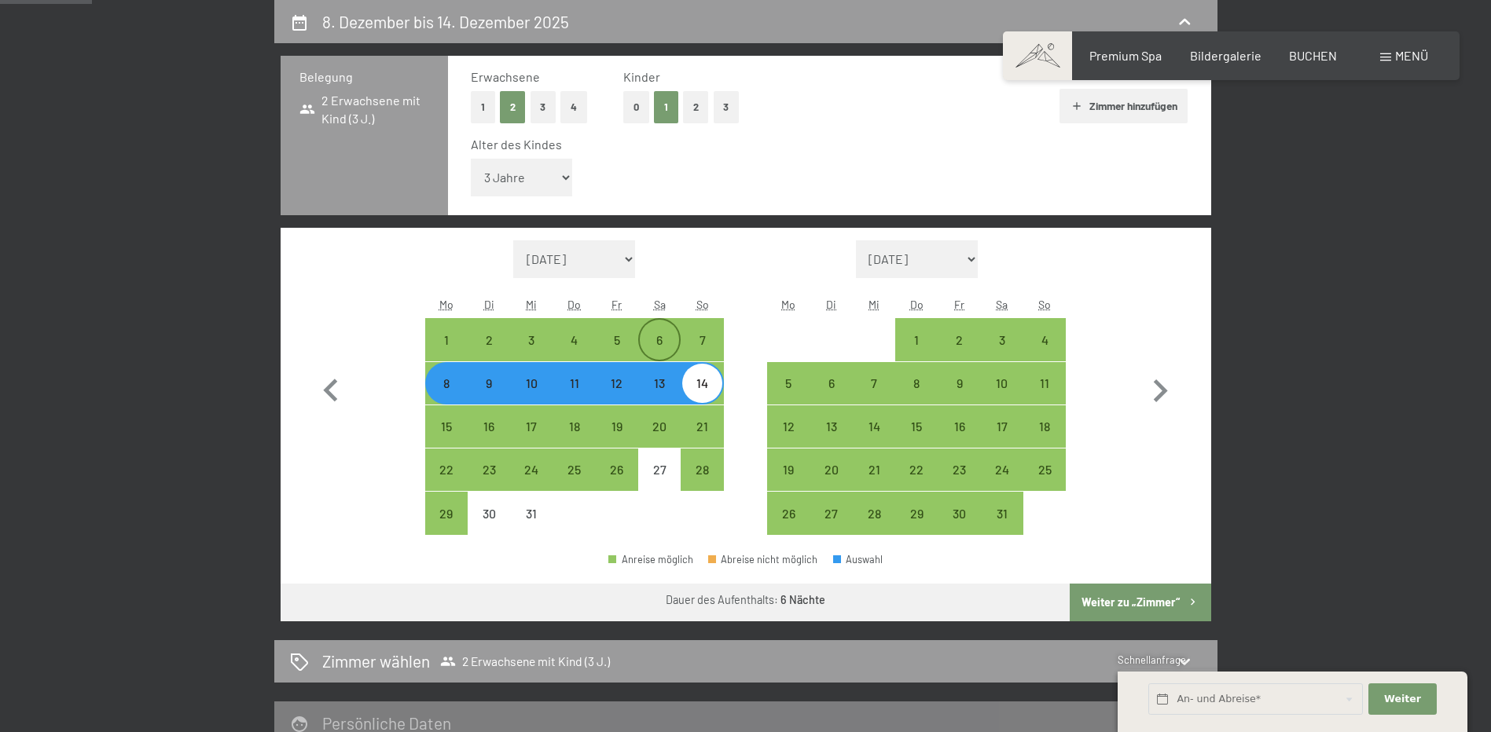
click at [653, 348] on div "6" at bounding box center [659, 353] width 39 height 39
select select "2025-12-01"
select select "2026-01-01"
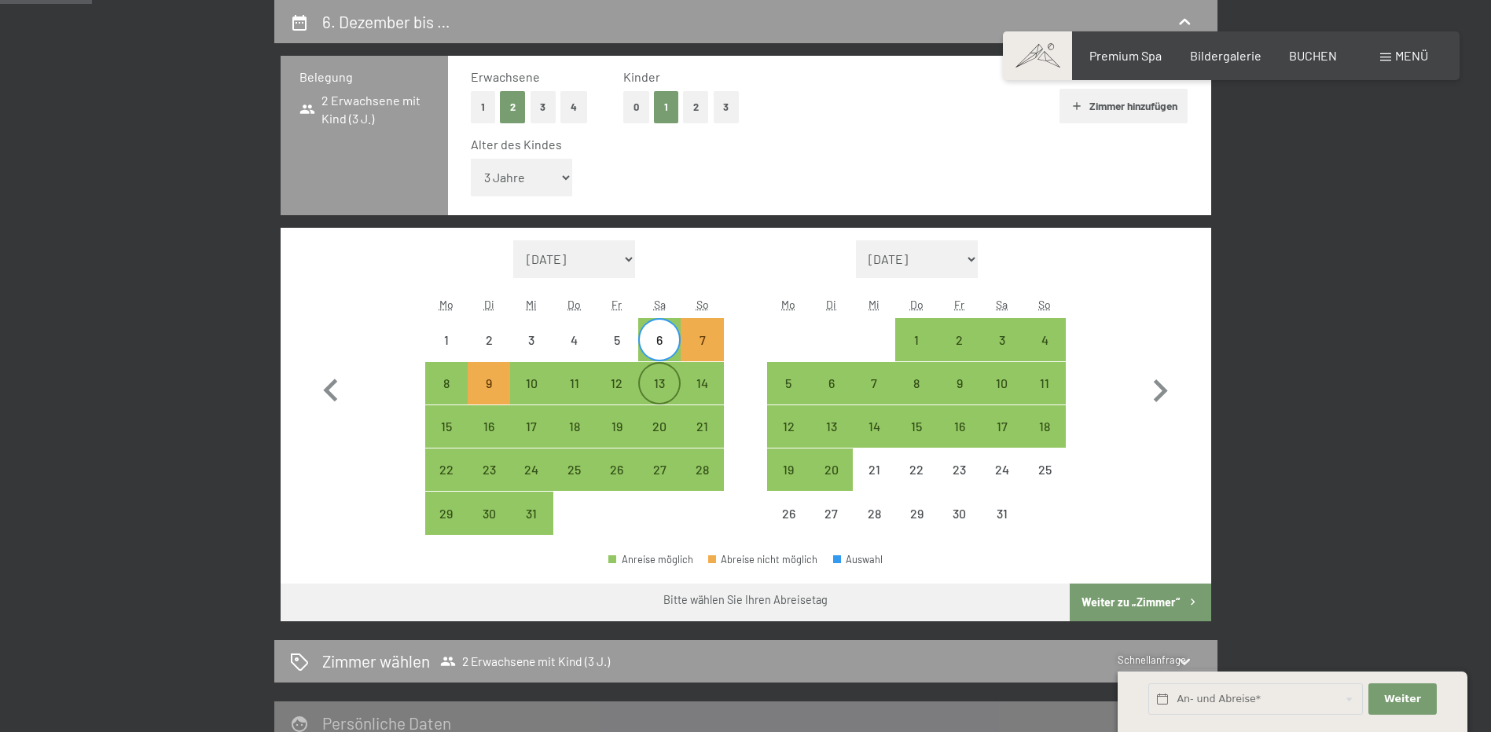
click at [659, 387] on div "13" at bounding box center [659, 396] width 39 height 39
select select "2025-12-01"
select select "2026-01-01"
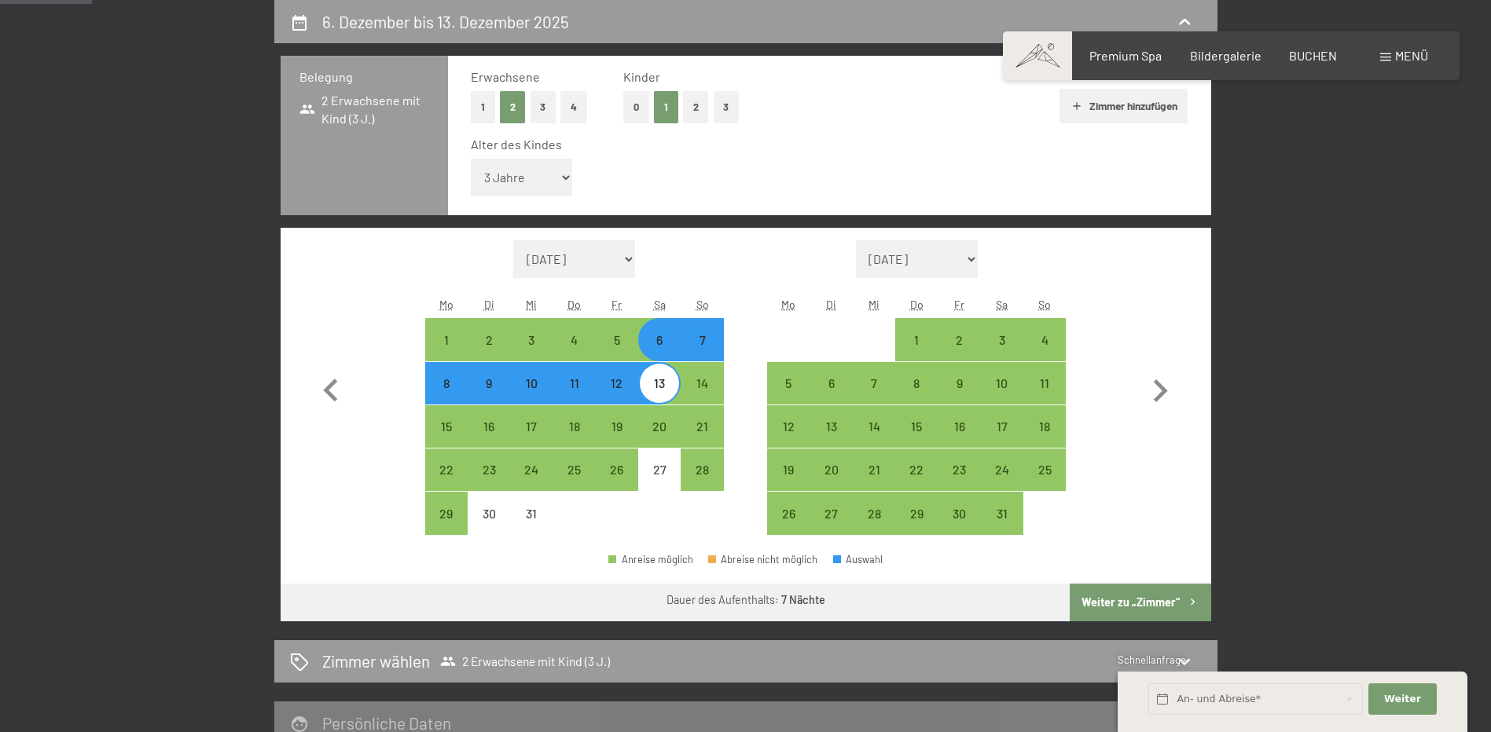
click at [1129, 597] on button "Weiter zu „Zimmer“" at bounding box center [1140, 603] width 141 height 38
select select "2025-12-01"
select select "2026-01-01"
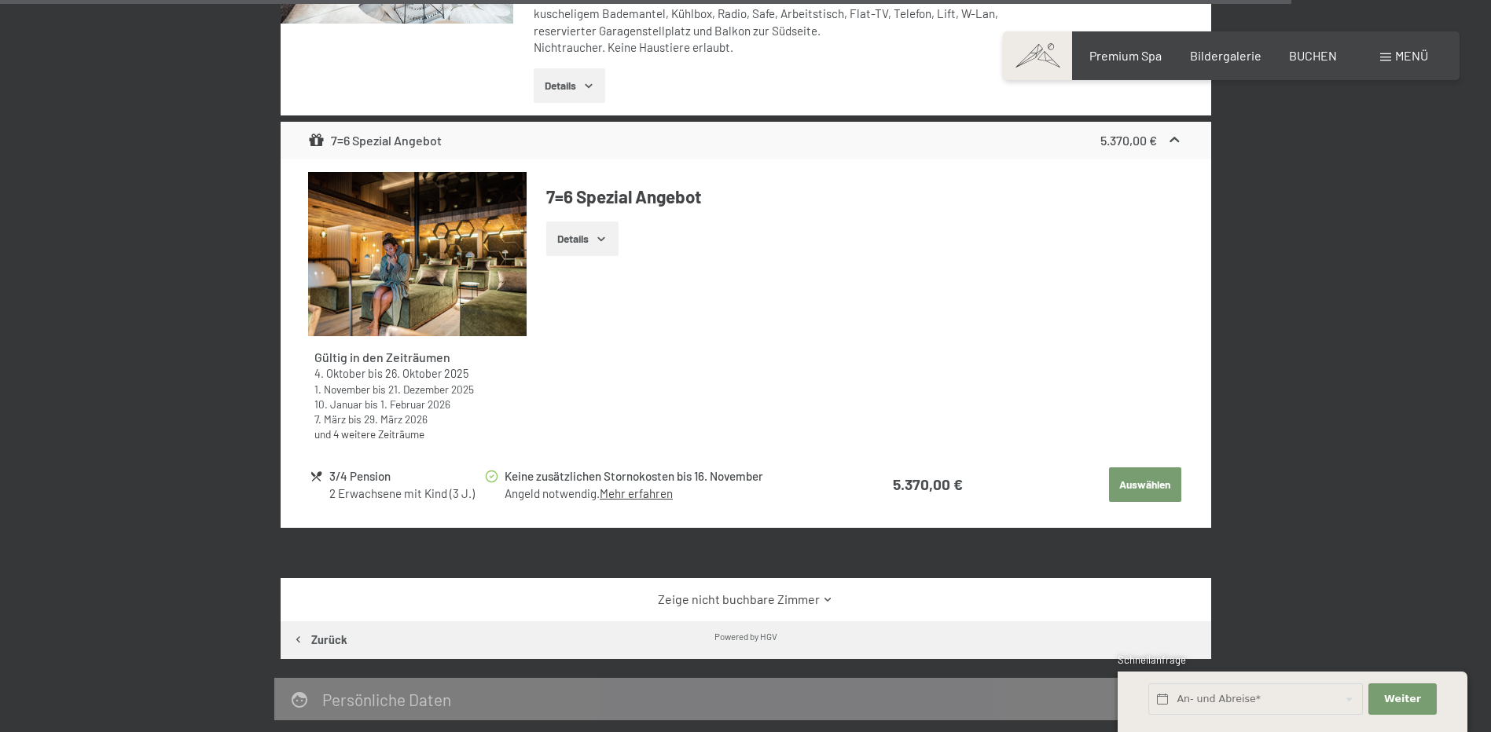
scroll to position [6583, 0]
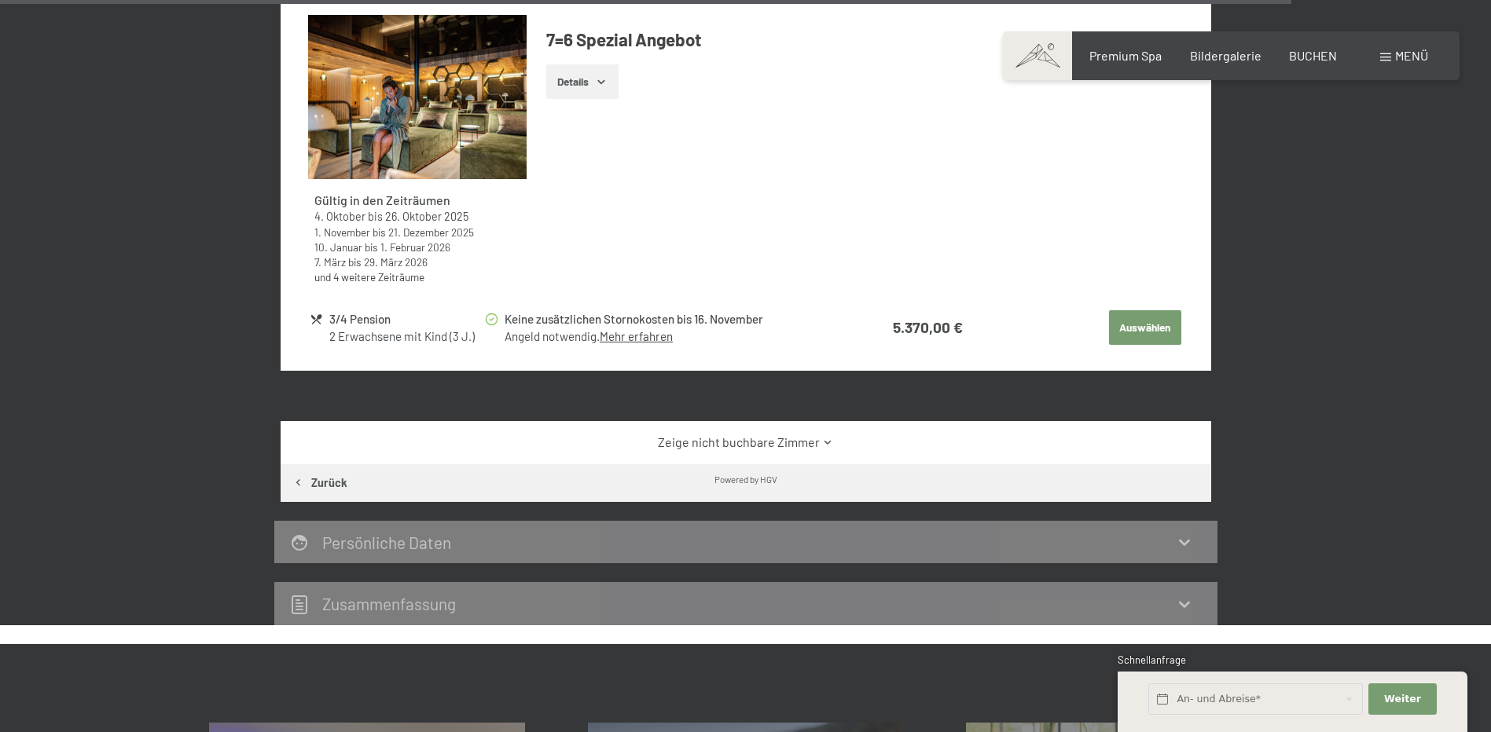
click at [761, 434] on link "Zeige nicht buchbare Zimmer" at bounding box center [745, 442] width 875 height 17
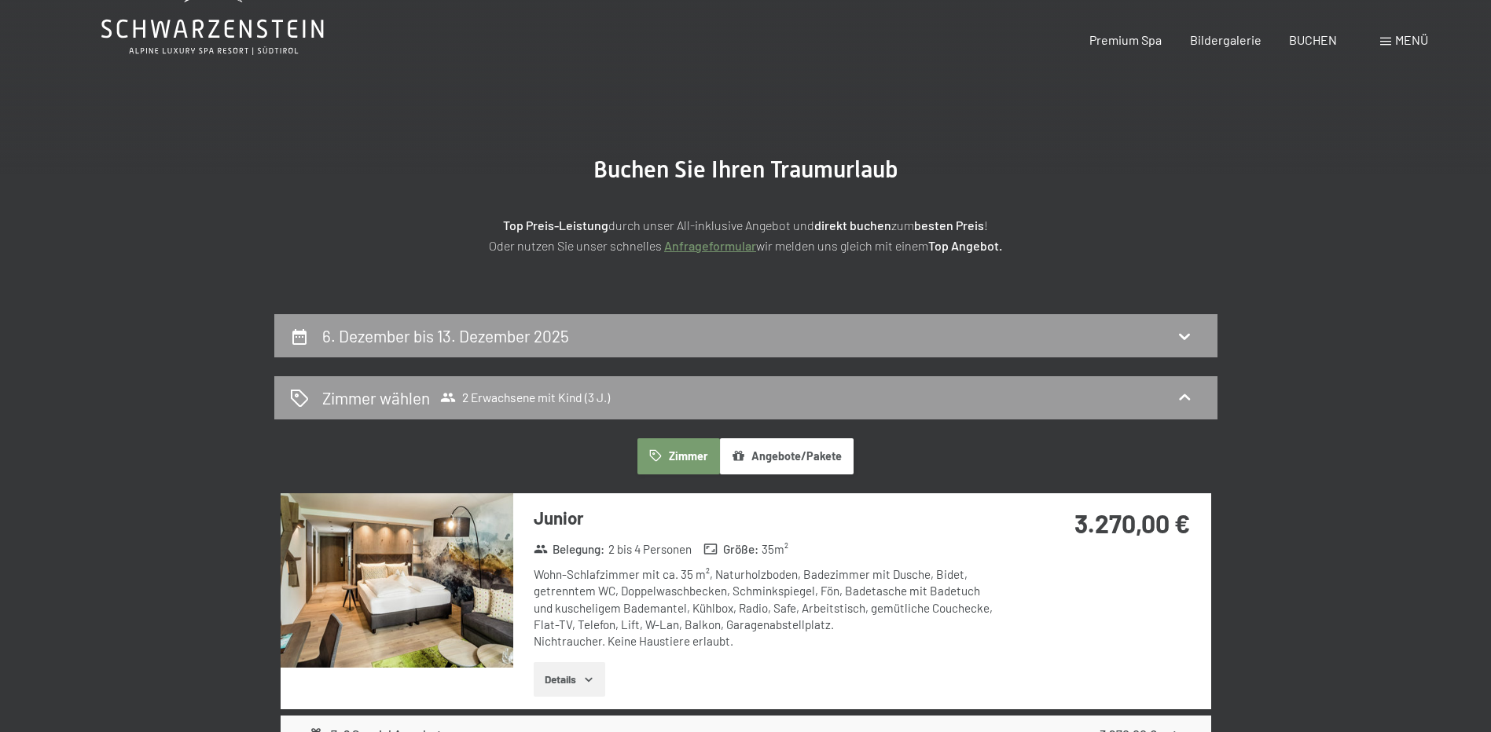
scroll to position [0, 0]
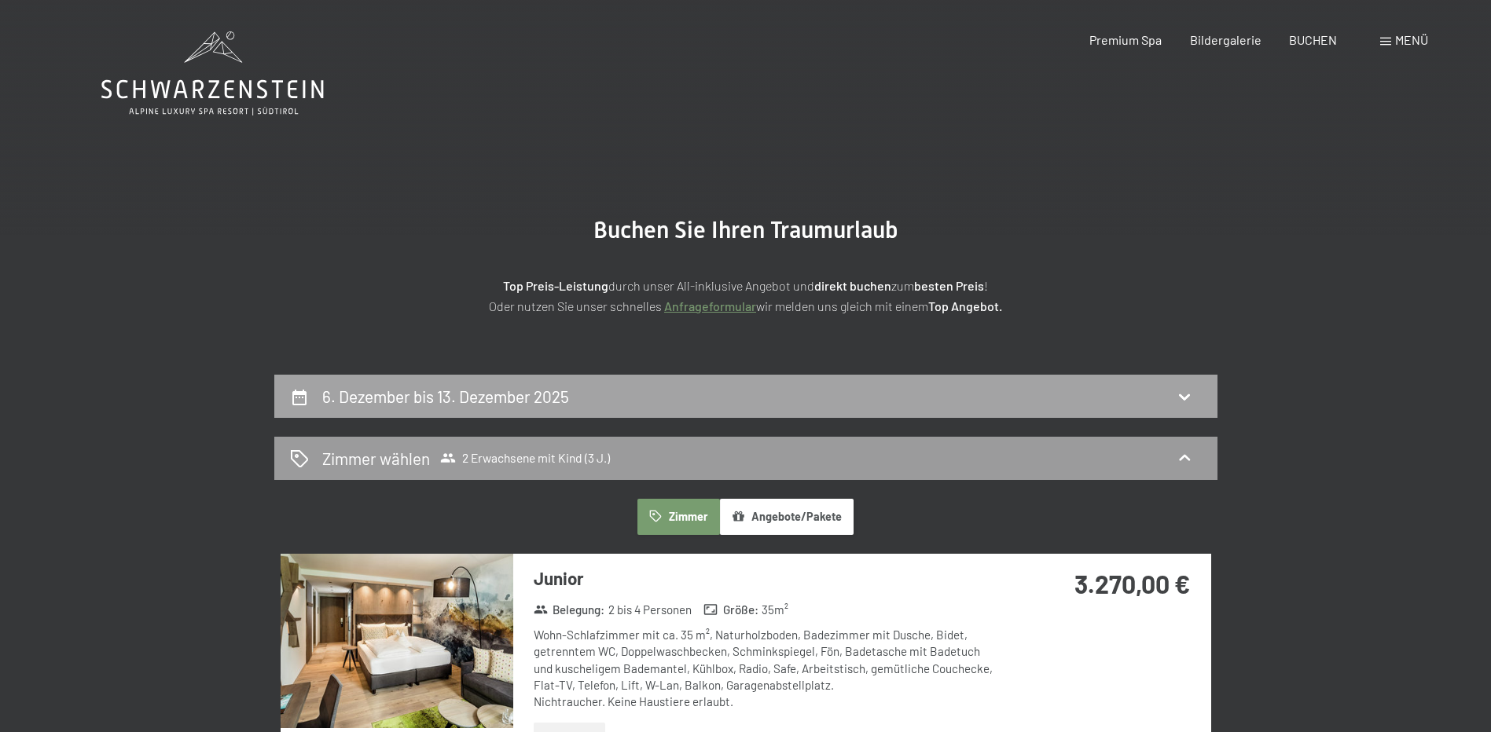
click at [625, 394] on div "6. Dezember bis 13. Dezember 2025" at bounding box center [746, 396] width 912 height 23
select select "3"
select select "2025-12-01"
select select "2026-01-01"
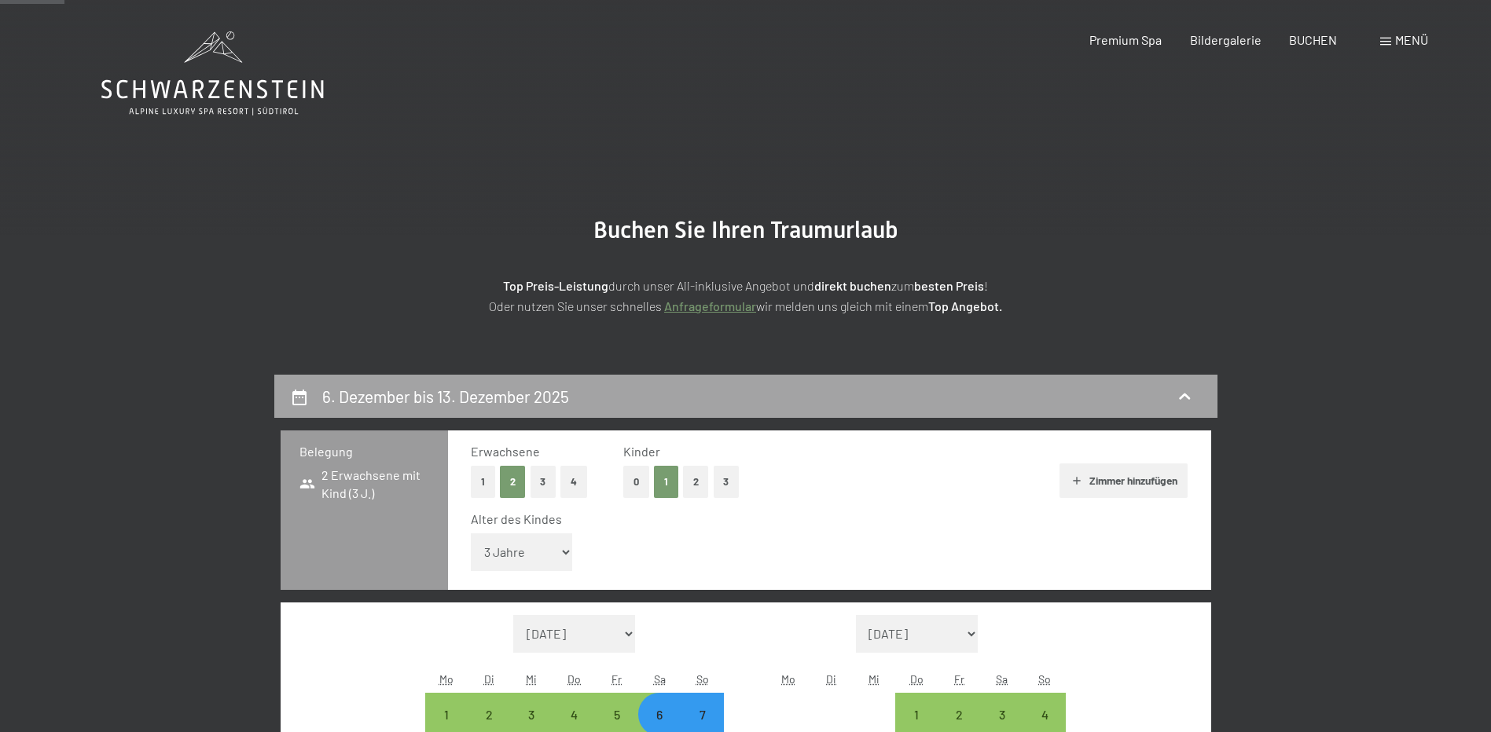
scroll to position [375, 0]
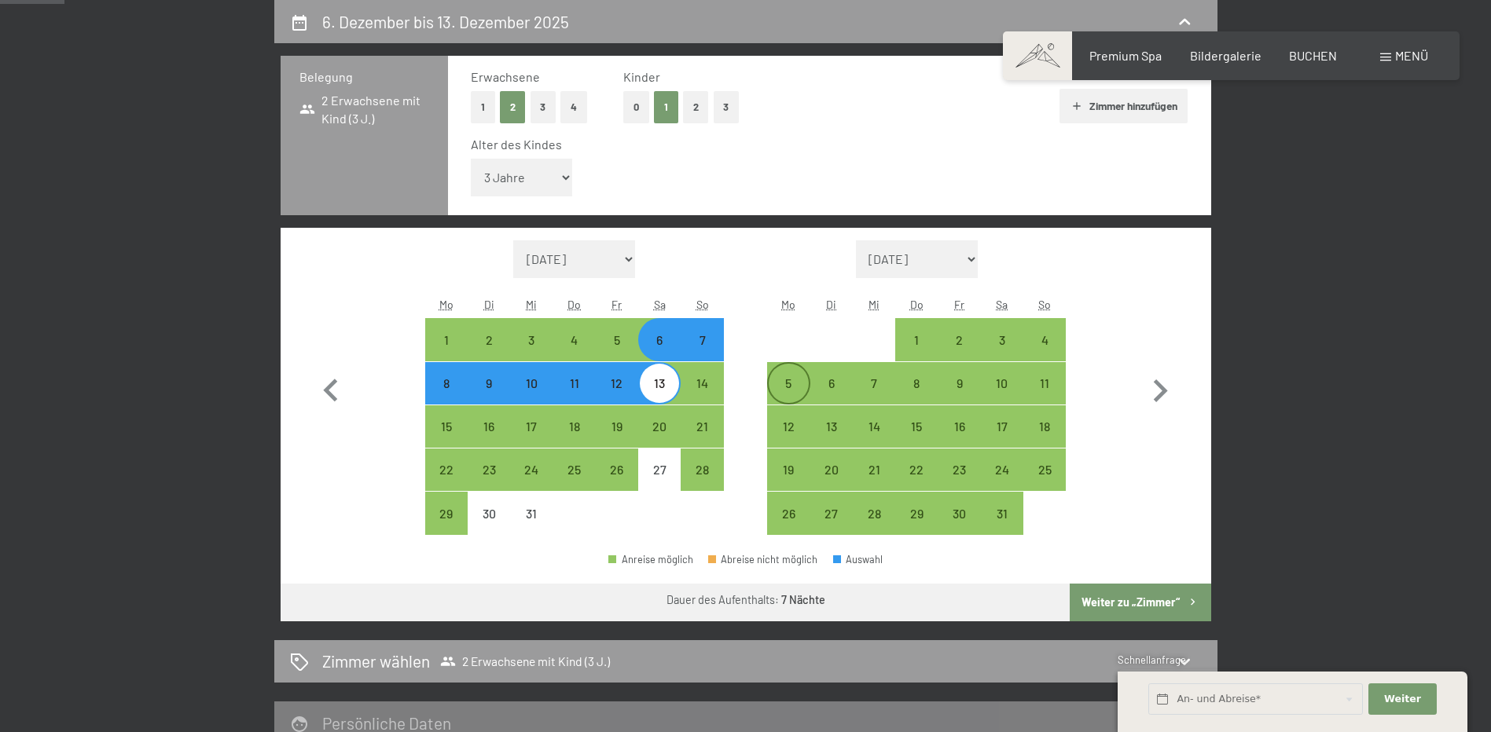
click at [784, 387] on div "5" at bounding box center [788, 396] width 39 height 39
select select "2025-12-01"
select select "2026-01-01"
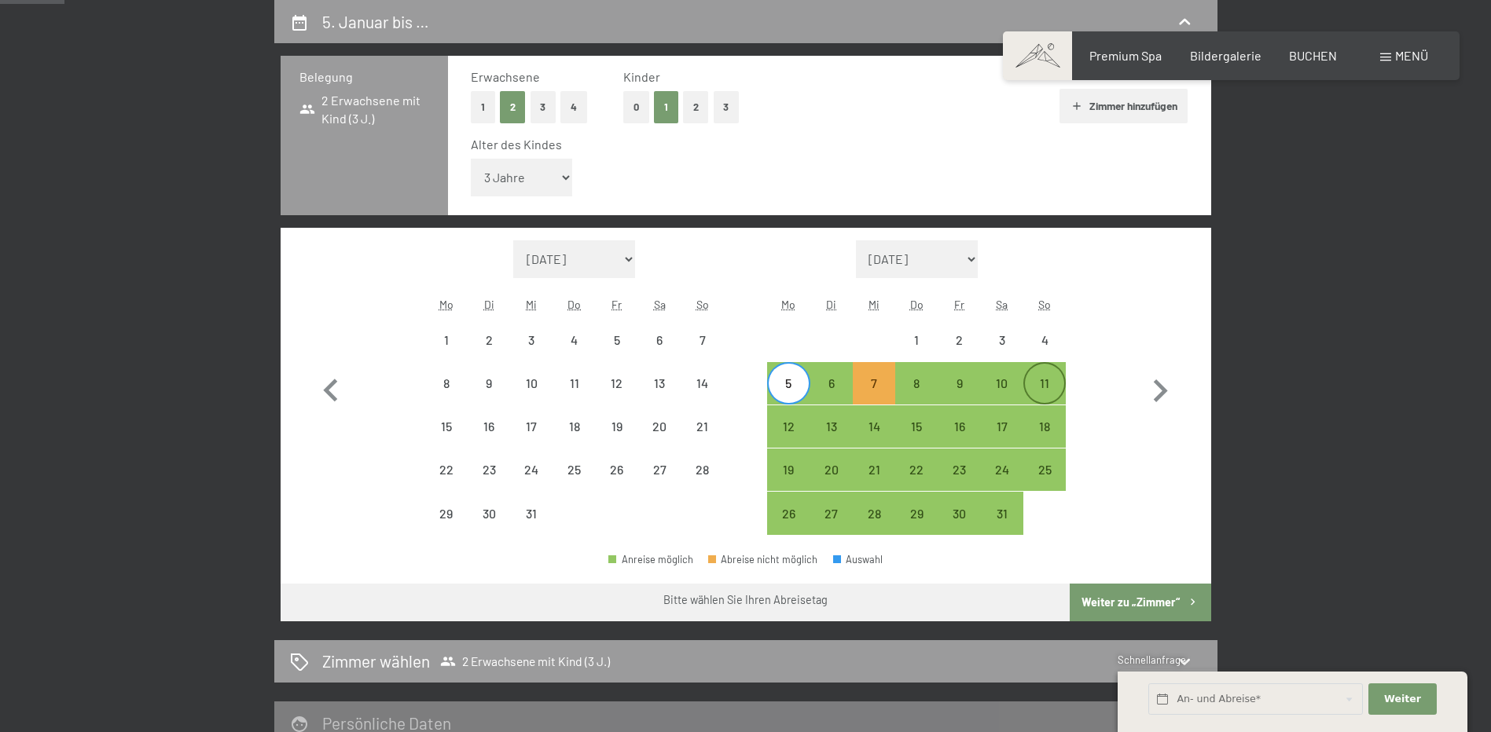
click at [1041, 387] on div "11" at bounding box center [1044, 396] width 39 height 39
select select "2025-12-01"
select select "2026-01-01"
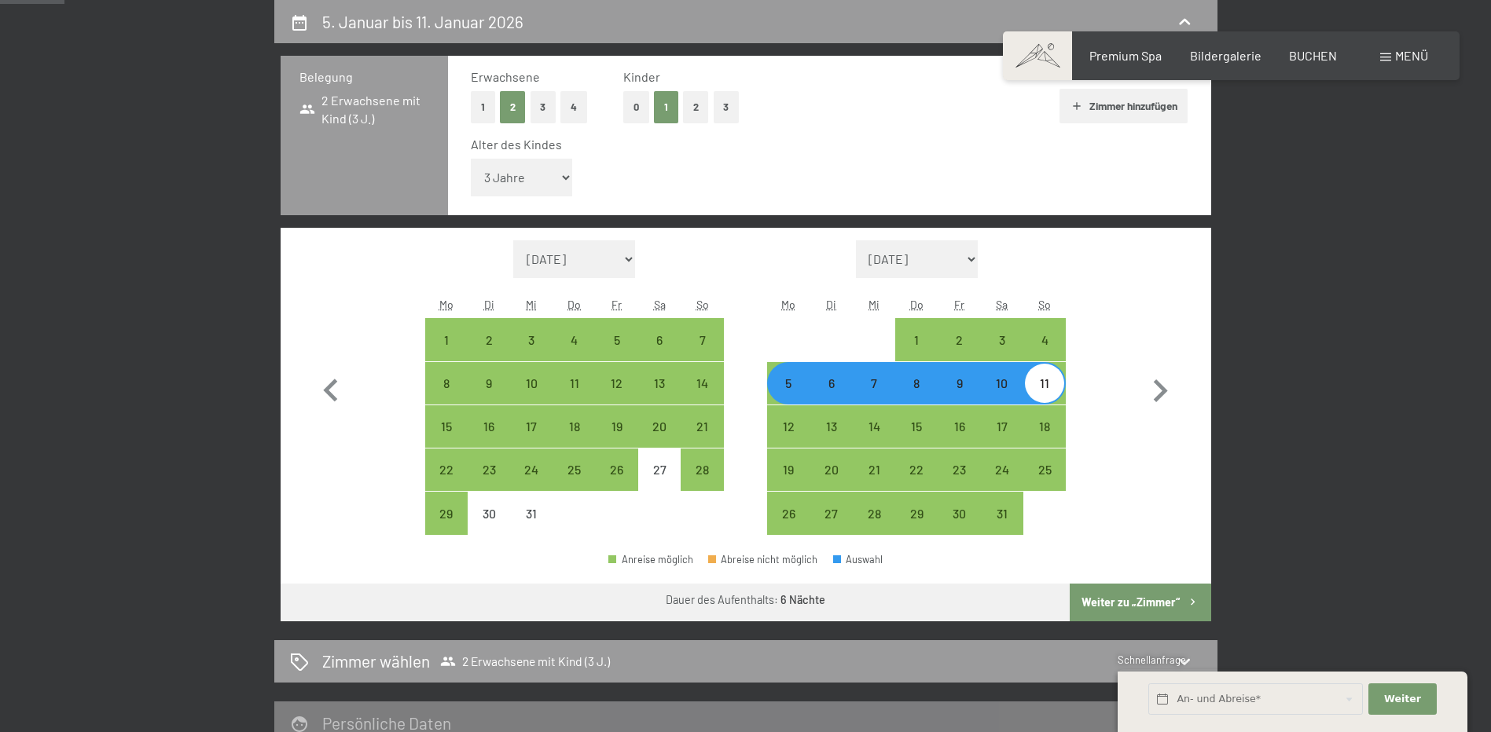
click at [1103, 598] on button "Weiter zu „Zimmer“" at bounding box center [1140, 603] width 141 height 38
select select "2025-12-01"
select select "2026-01-01"
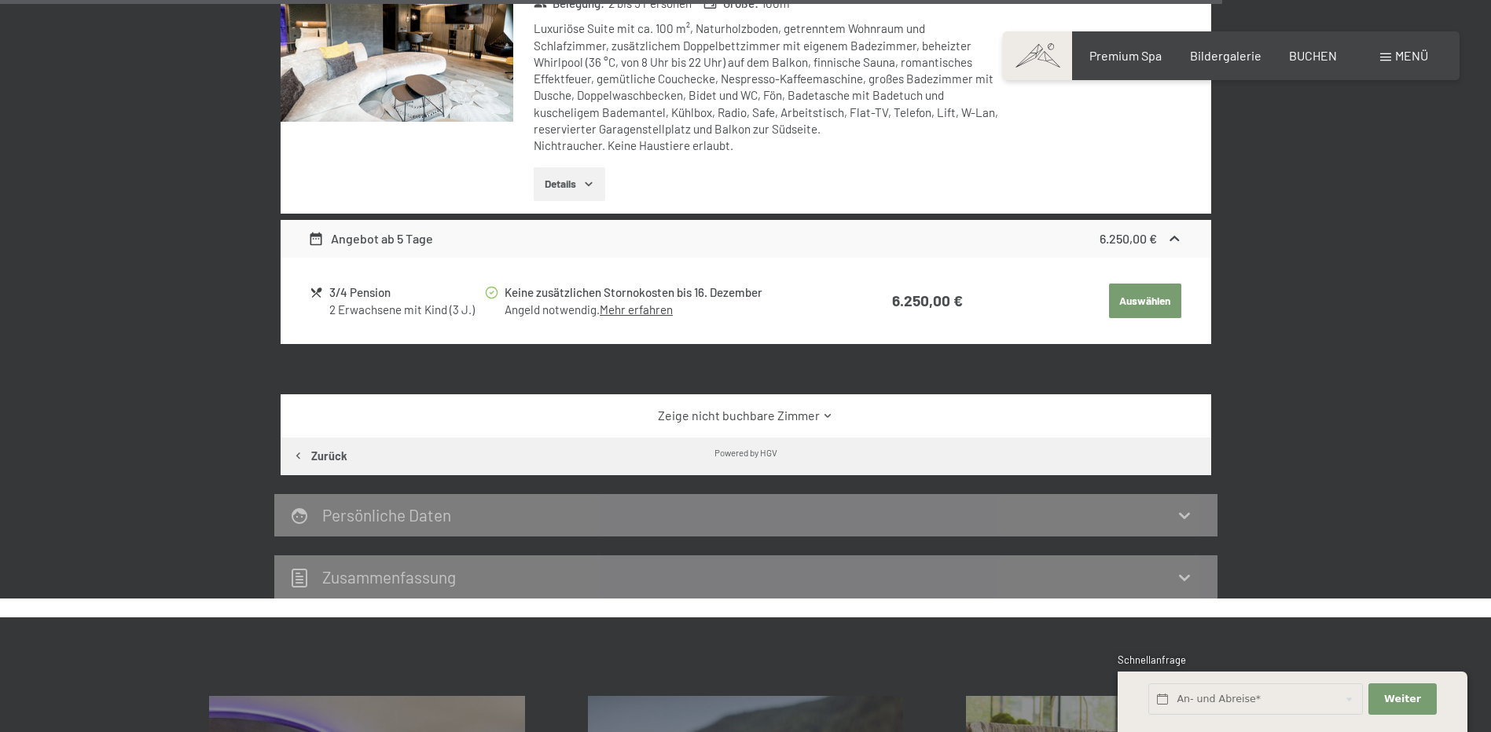
scroll to position [4226, 0]
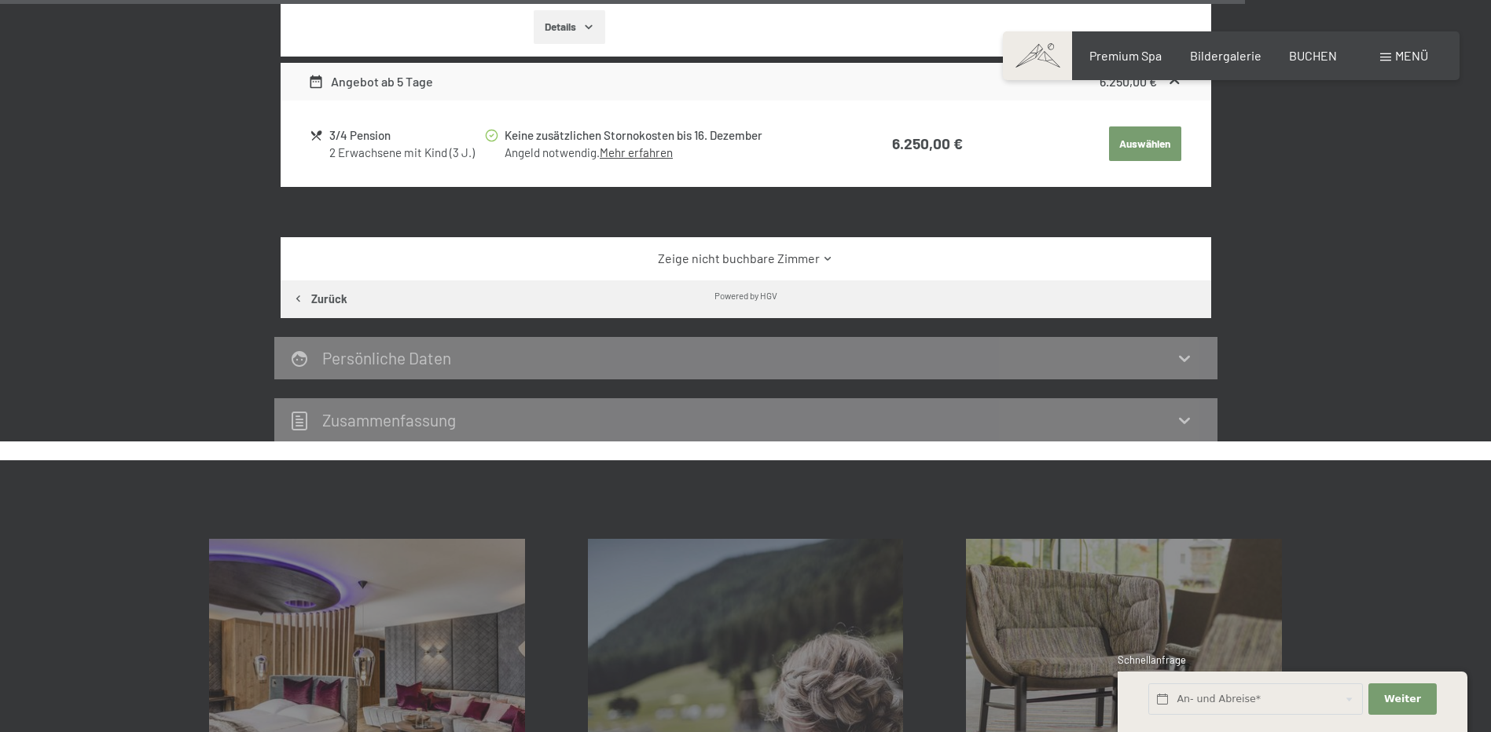
click at [762, 250] on link "Zeige nicht buchbare Zimmer" at bounding box center [745, 258] width 875 height 17
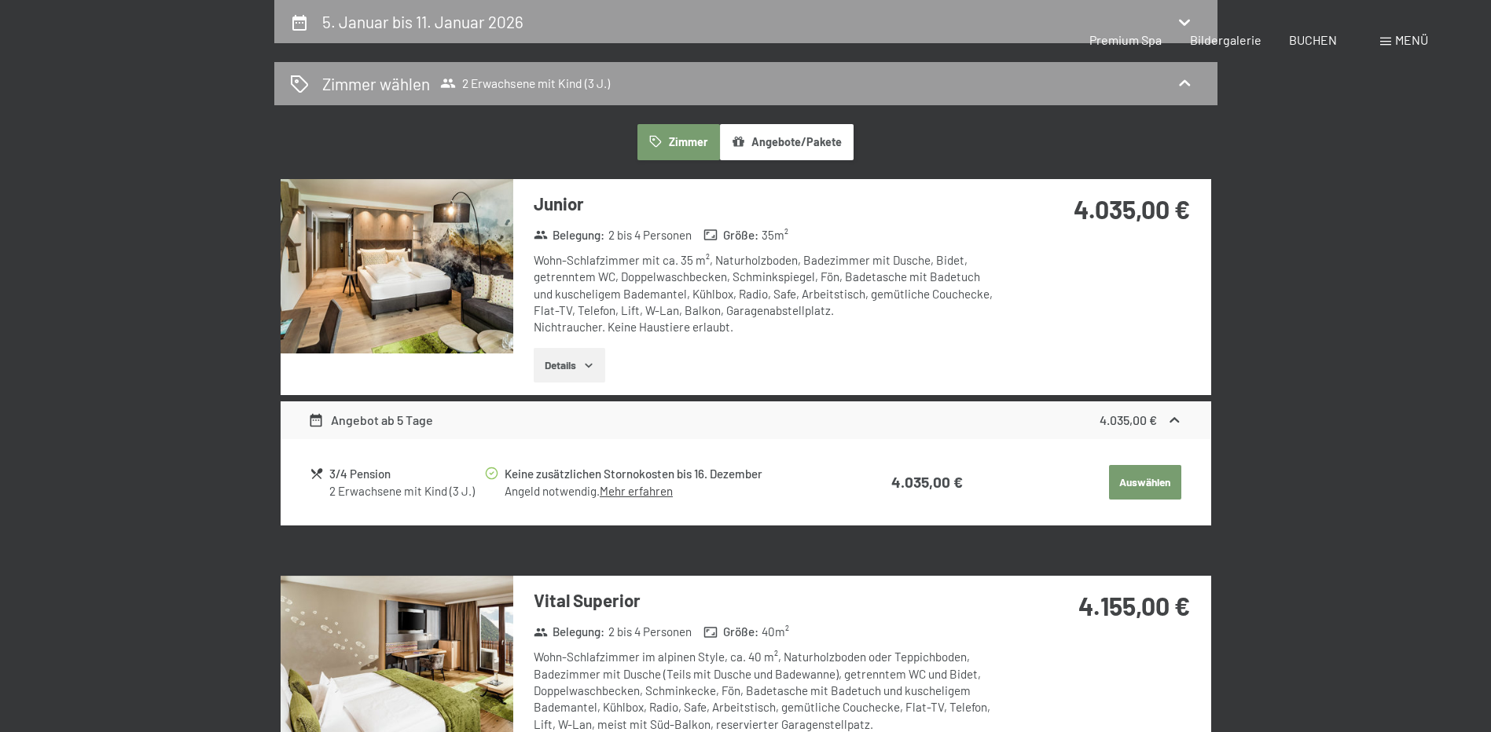
scroll to position [0, 0]
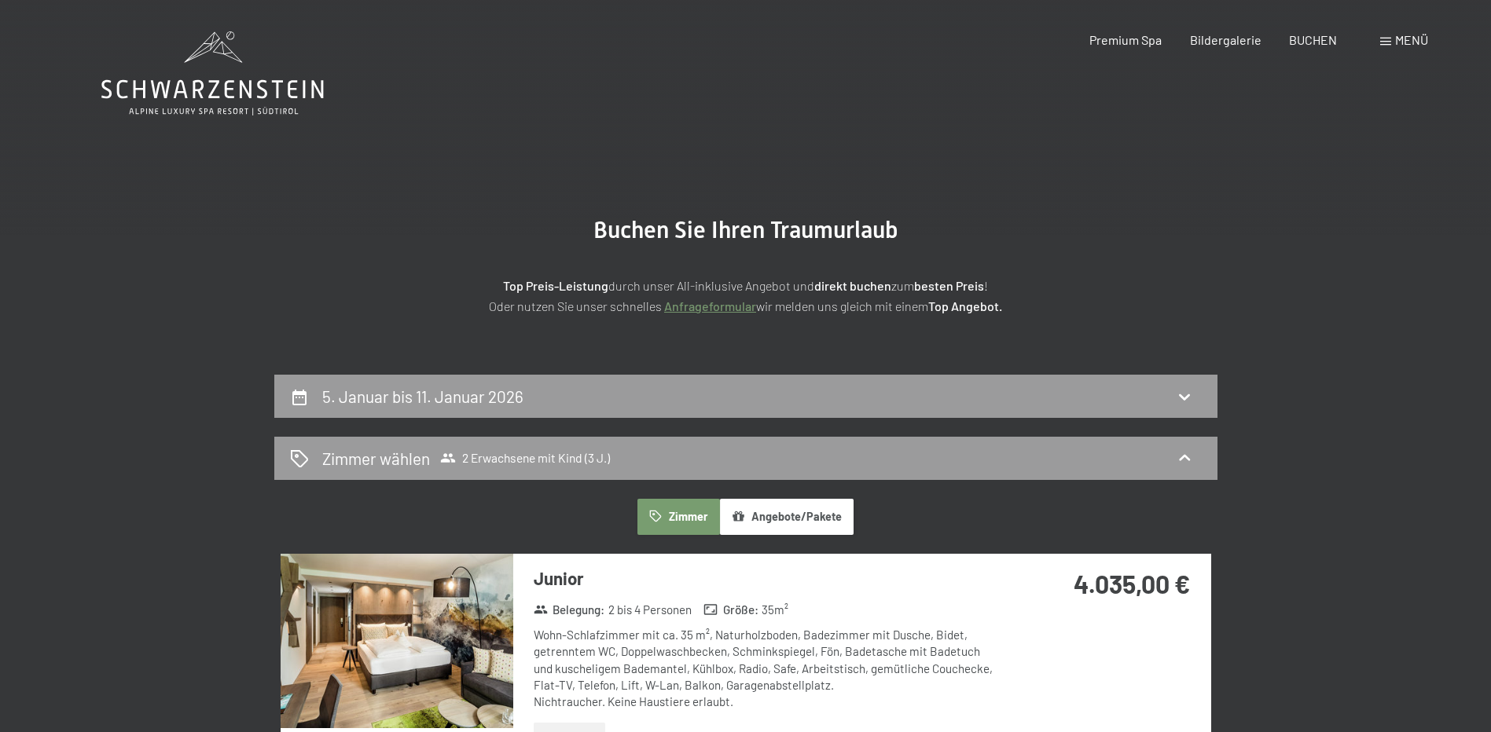
click at [1026, 403] on div "5. Januar bis 11. Januar 2026" at bounding box center [746, 396] width 912 height 23
select select "3"
select select "2025-12-01"
select select "2026-01-01"
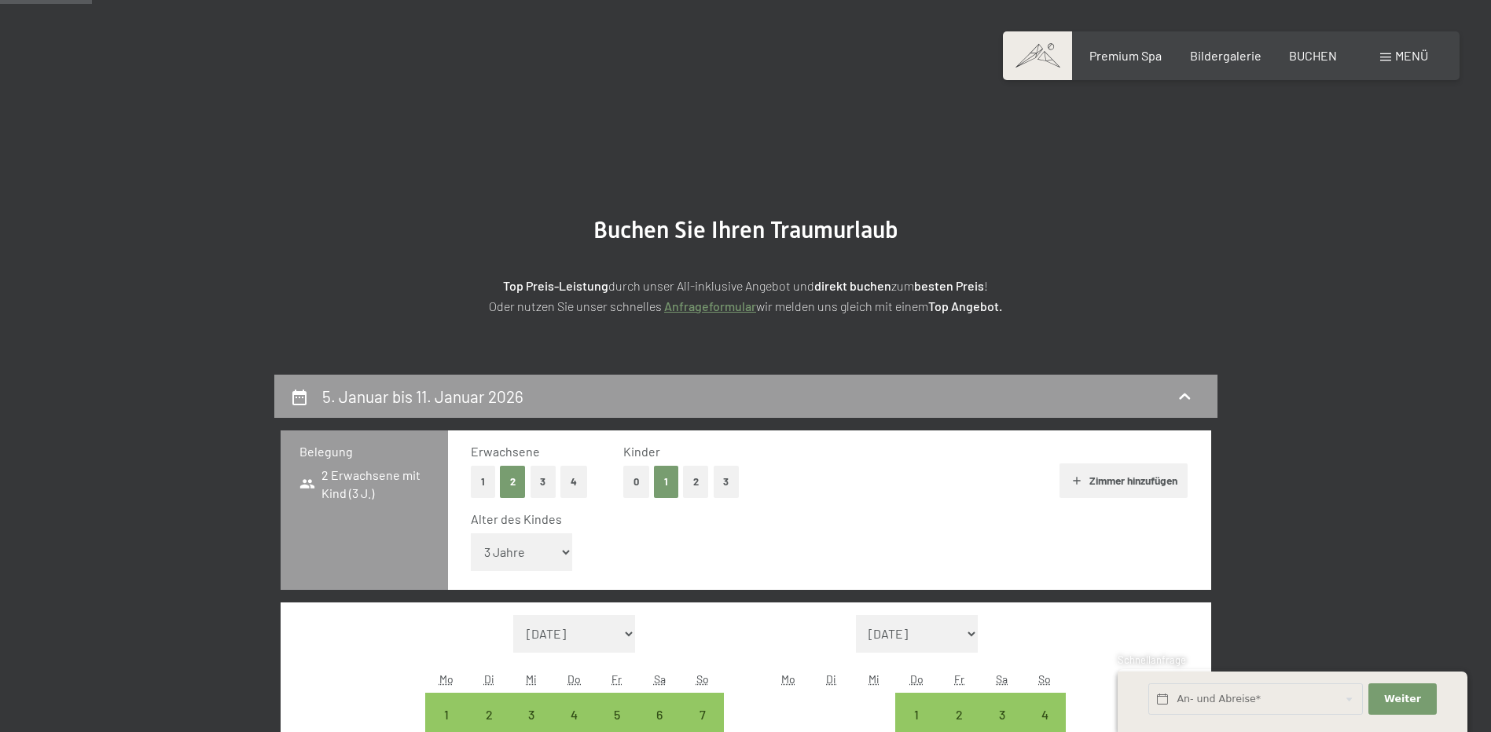
scroll to position [375, 0]
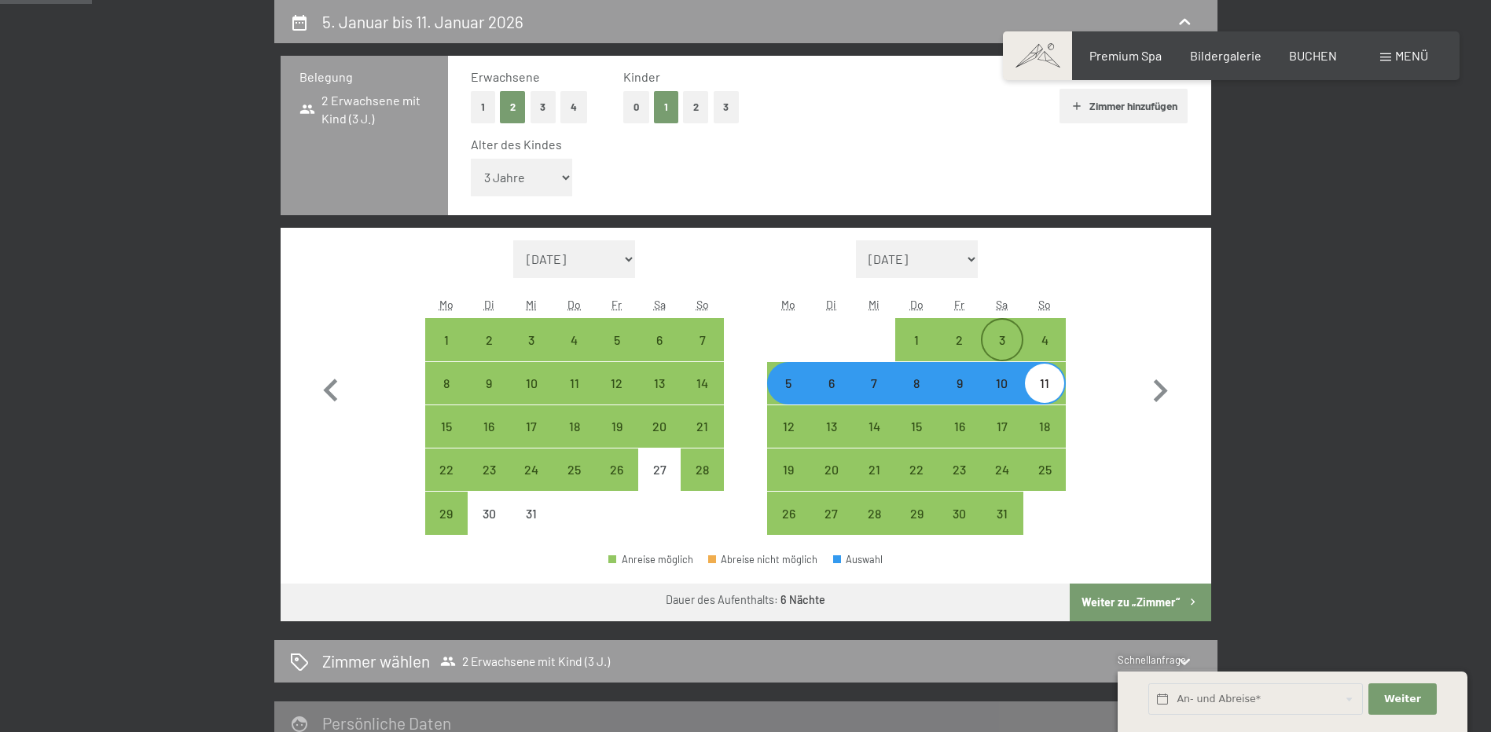
click at [993, 335] on div "3" at bounding box center [1001, 353] width 39 height 39
select select "2025-12-01"
select select "2026-01-01"
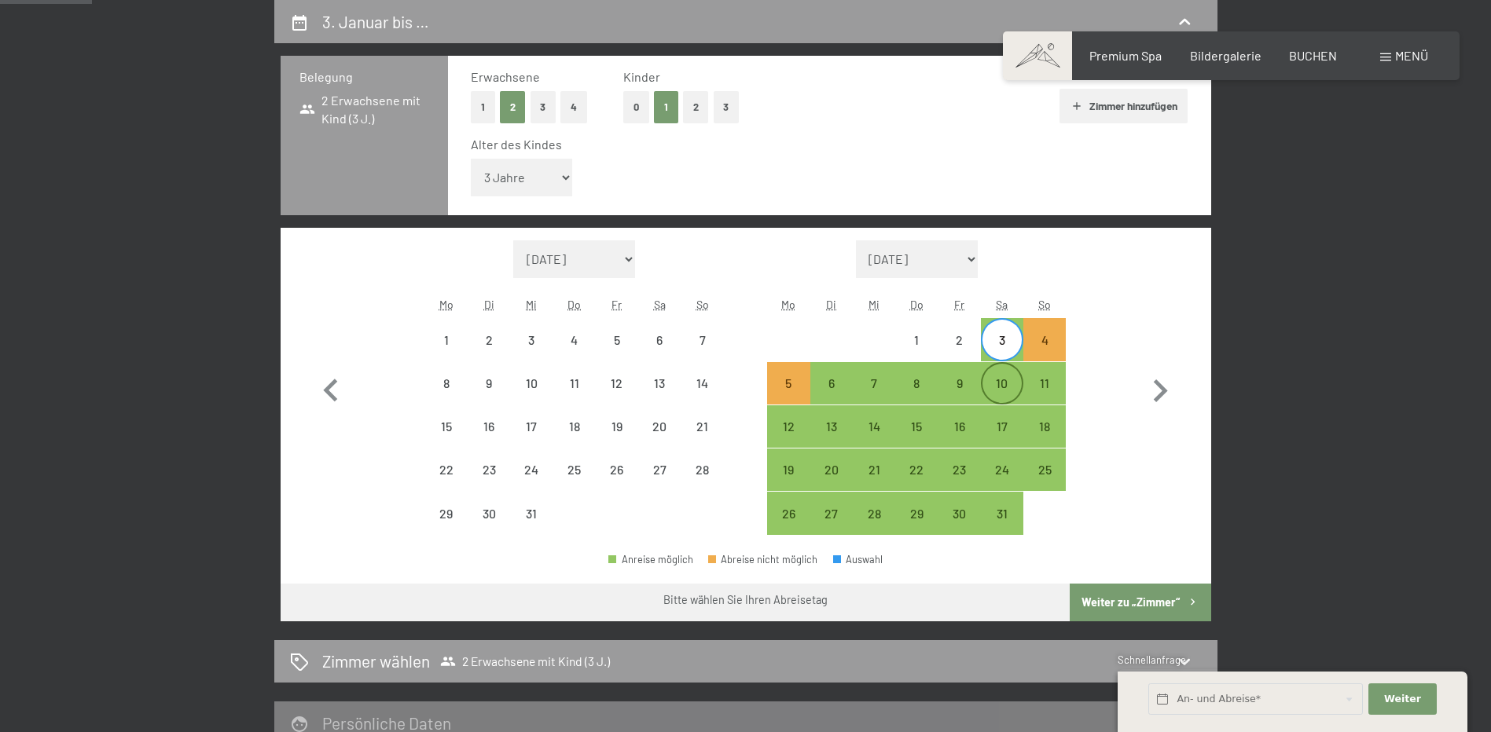
click at [993, 380] on div "10" at bounding box center [1001, 396] width 39 height 39
select select "2025-12-01"
select select "2026-01-01"
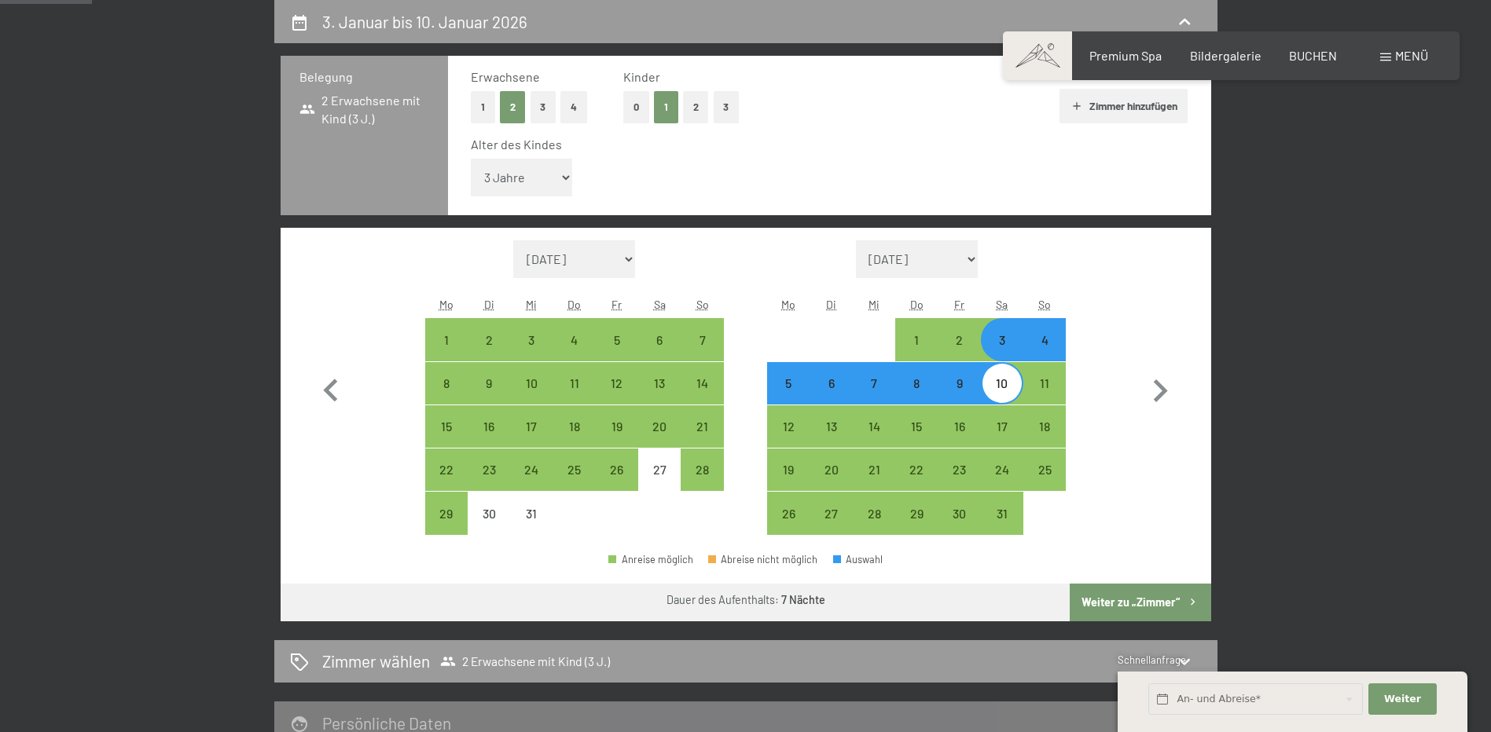
click at [1138, 603] on button "Weiter zu „Zimmer“" at bounding box center [1140, 603] width 141 height 38
select select "2025-12-01"
select select "2026-01-01"
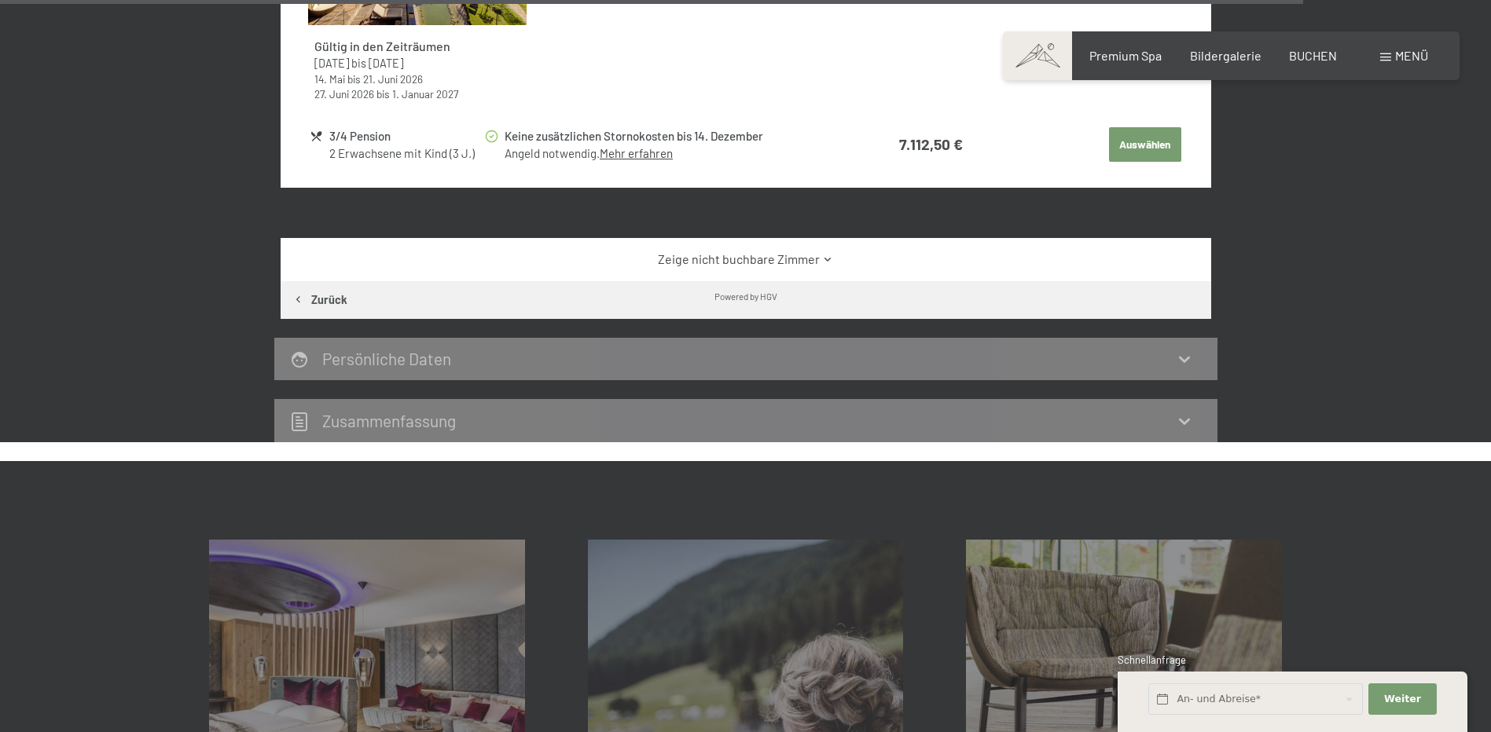
scroll to position [5955, 0]
